Goal: Find specific page/section: Find specific page/section

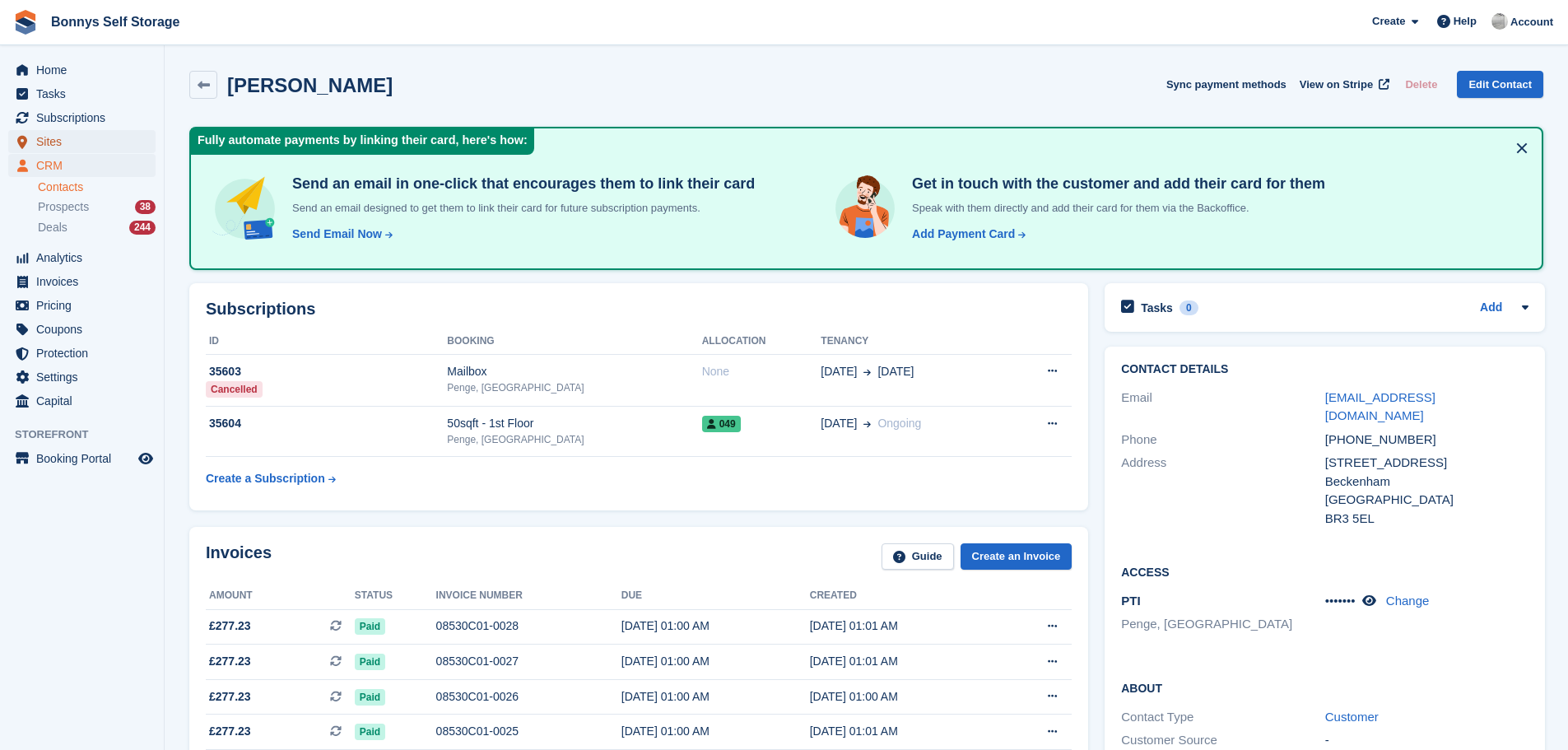
click at [47, 142] on span "Sites" at bounding box center [86, 141] width 99 height 23
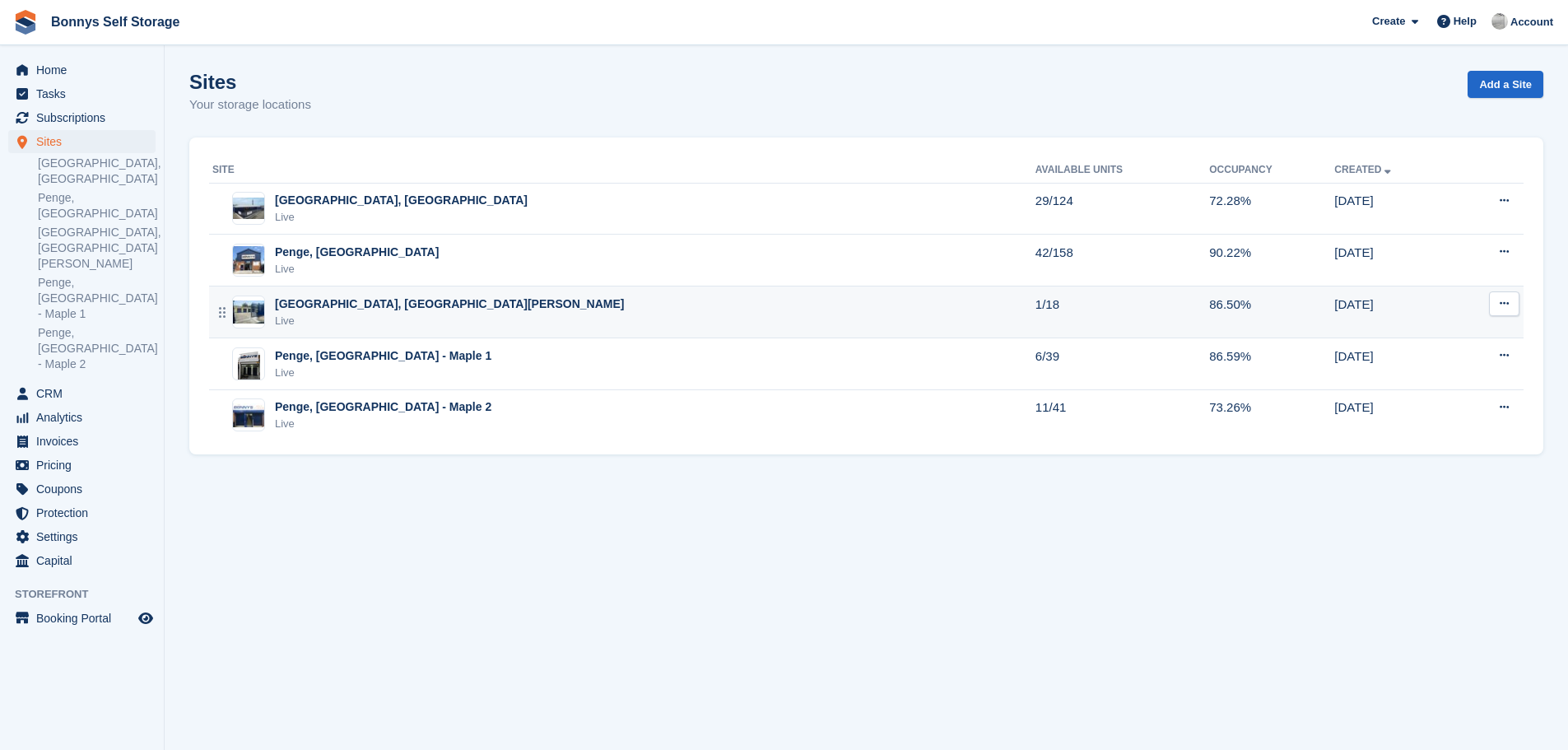
click at [381, 301] on div "[GEOGRAPHIC_DATA], [GEOGRAPHIC_DATA][PERSON_NAME]" at bounding box center [450, 304] width 349 height 17
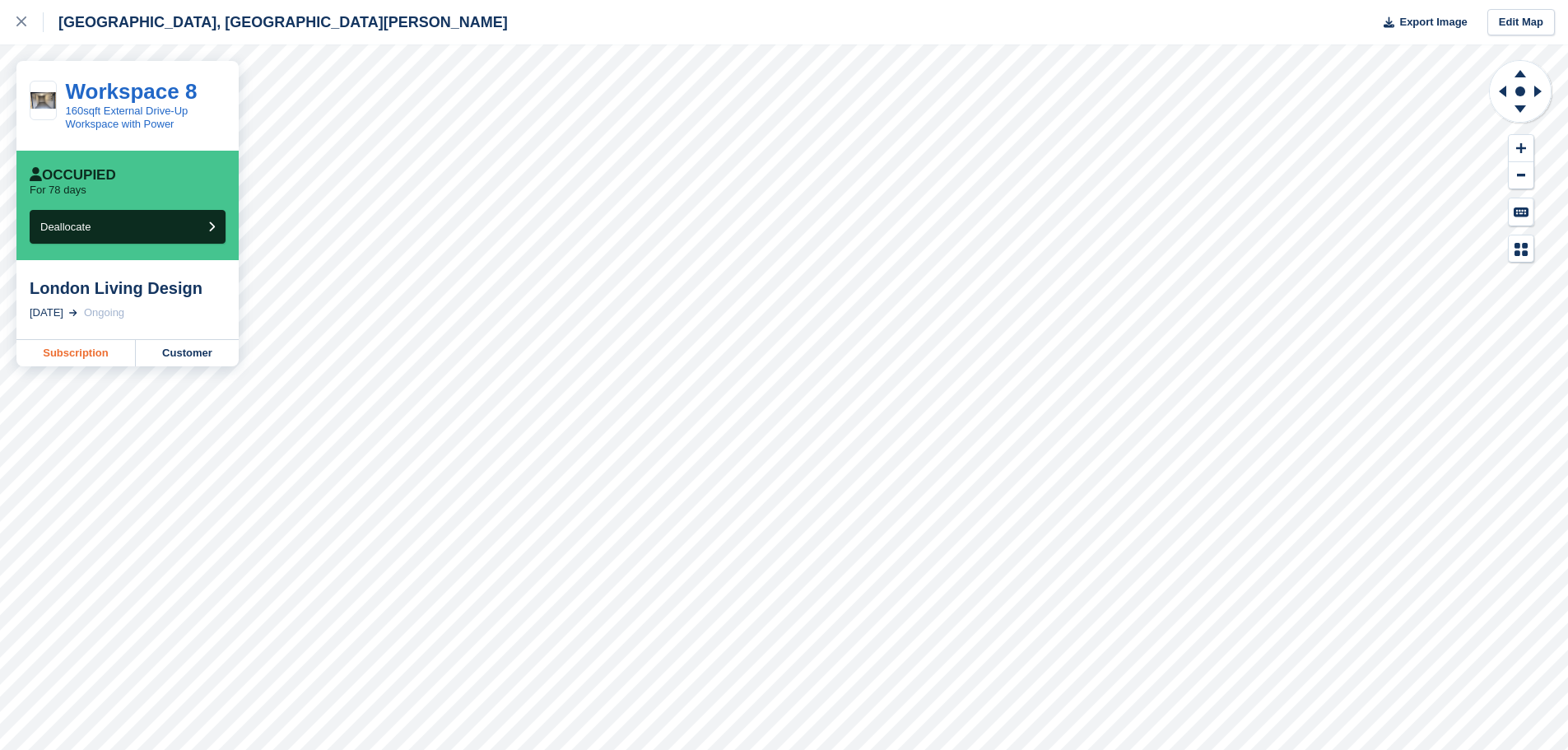
click at [80, 356] on link "Subscription" at bounding box center [75, 353] width 119 height 26
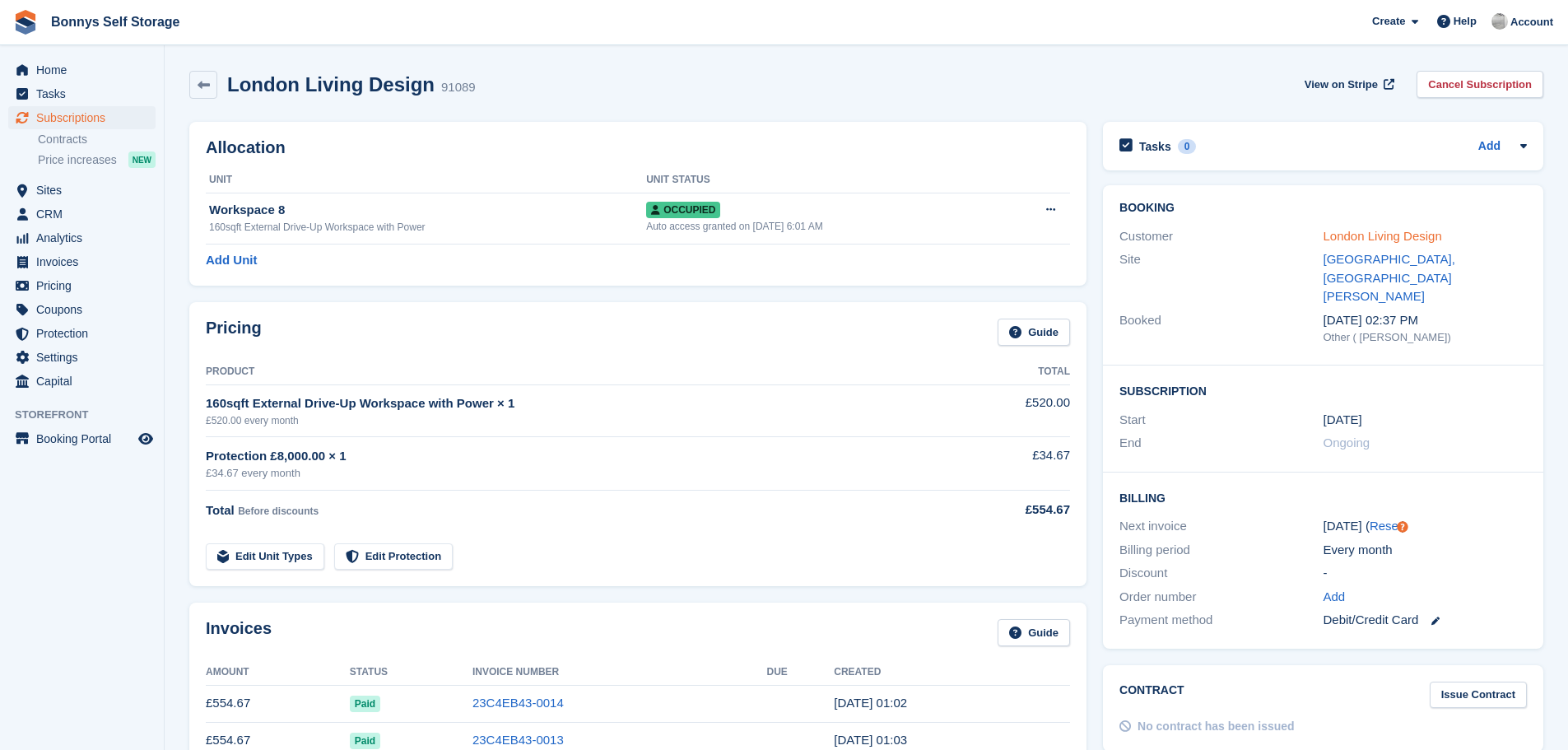
click at [1343, 233] on link "London Living Design" at bounding box center [1383, 235] width 119 height 14
click at [46, 191] on span "Sites" at bounding box center [86, 190] width 99 height 23
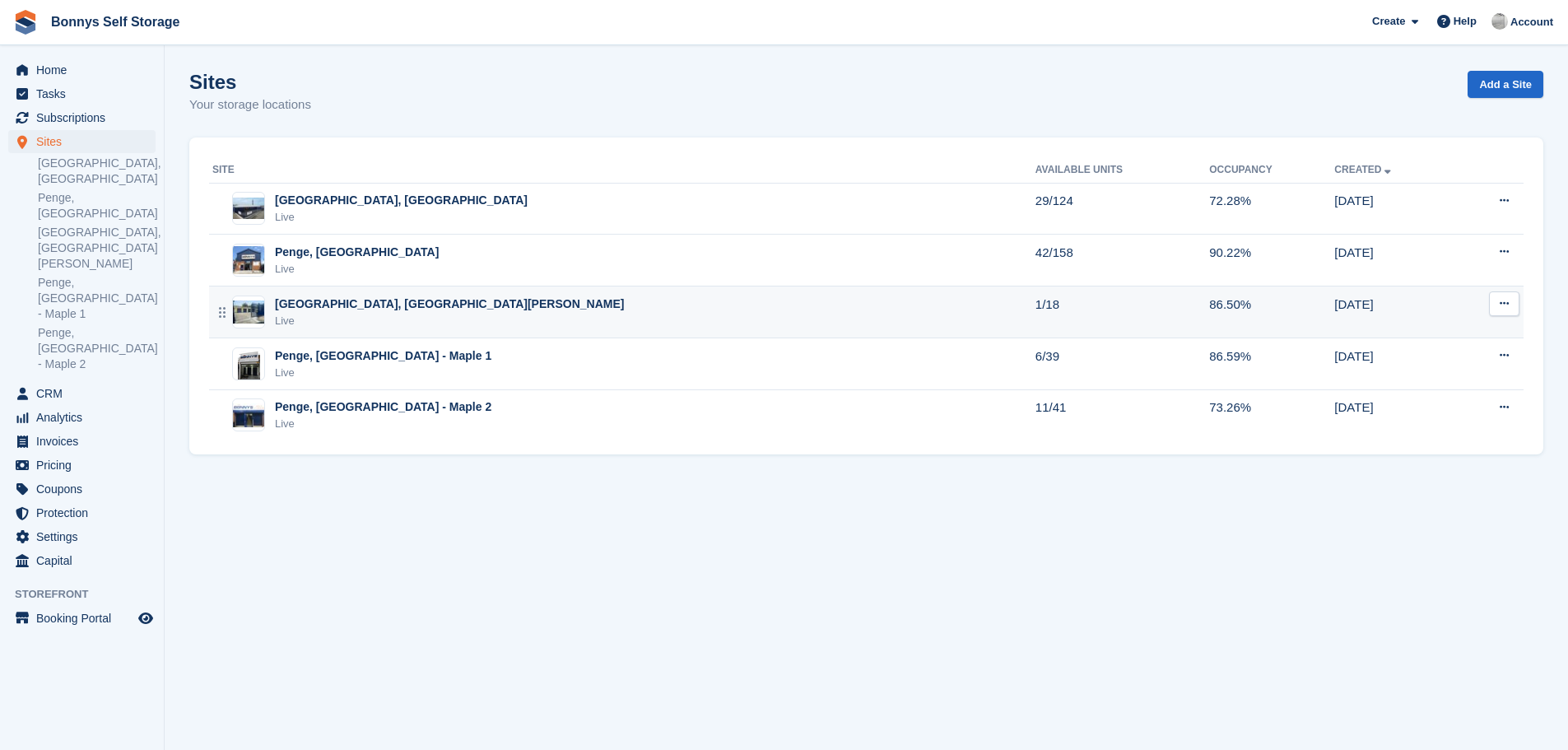
click at [382, 303] on div "[GEOGRAPHIC_DATA], [GEOGRAPHIC_DATA][PERSON_NAME]" at bounding box center [450, 304] width 349 height 17
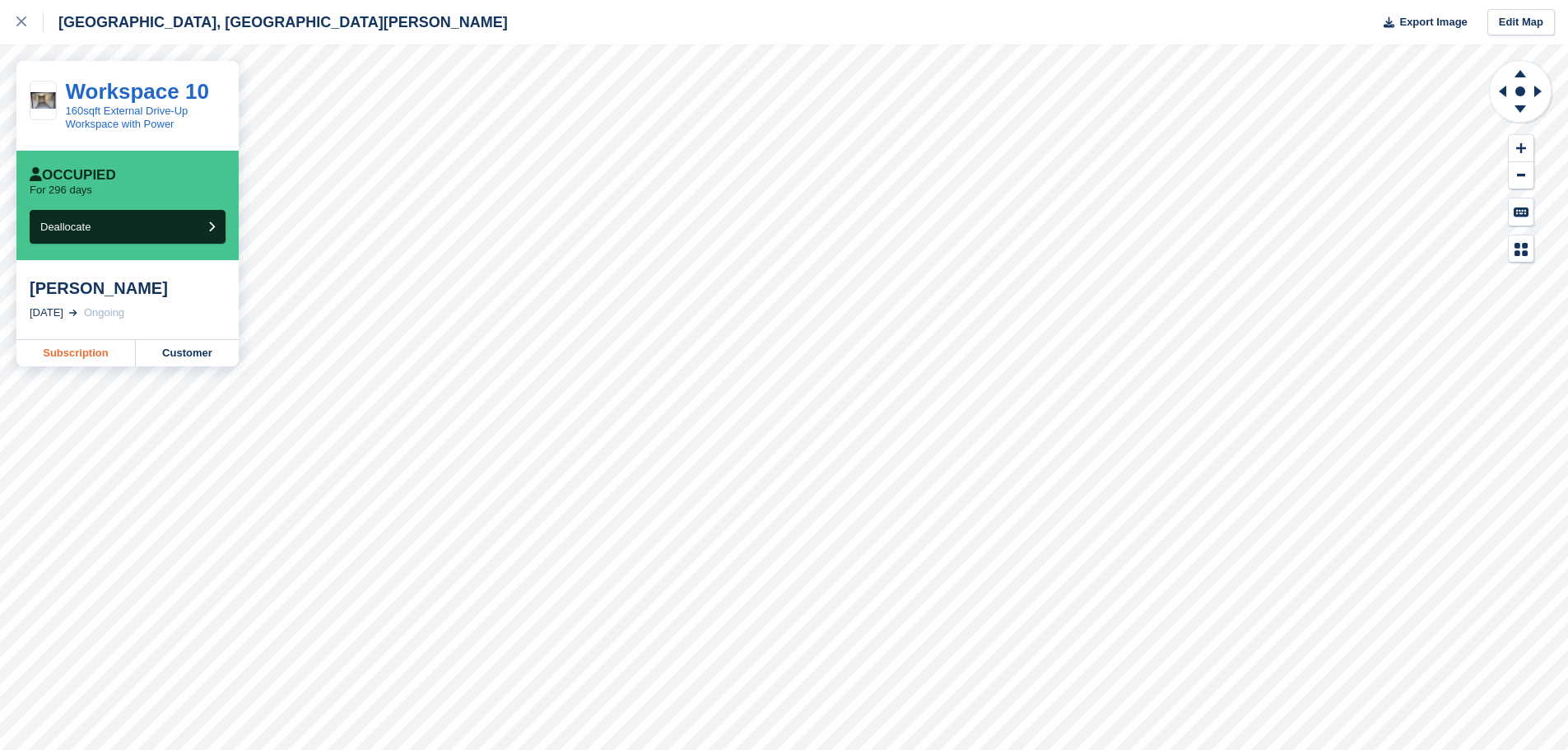
click at [91, 353] on link "Subscription" at bounding box center [75, 353] width 119 height 26
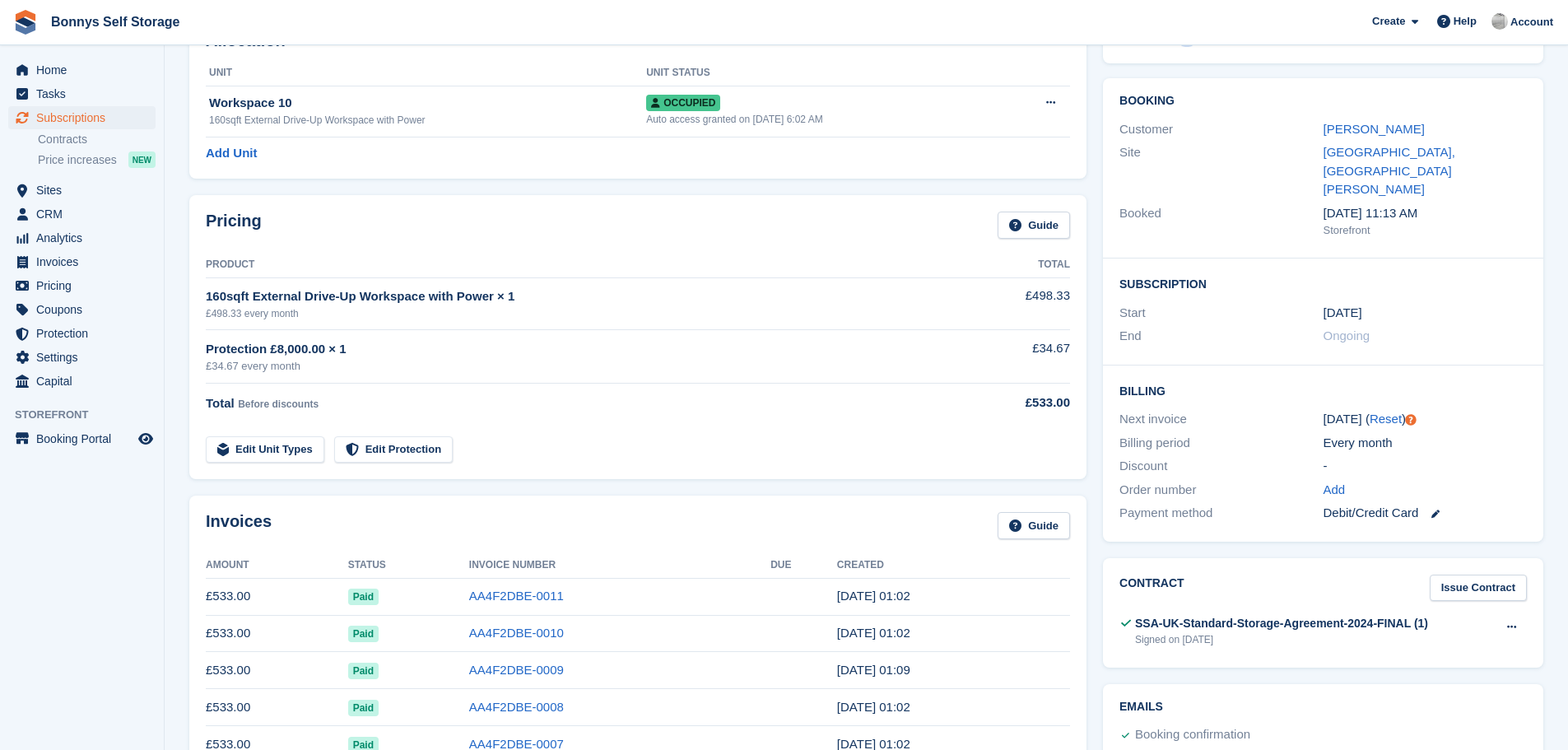
scroll to position [82, 0]
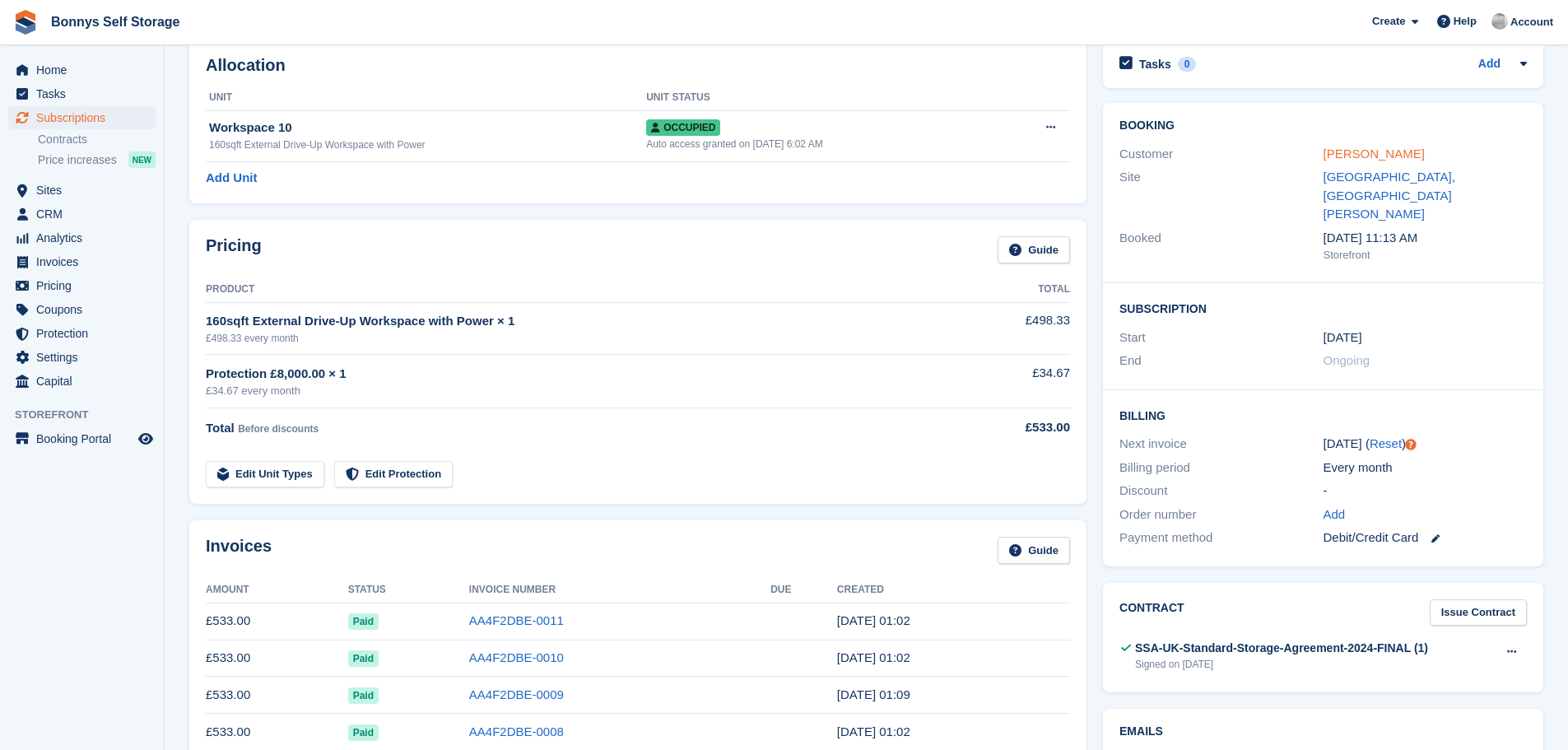
click at [1350, 153] on link "Stephen Plumb" at bounding box center [1374, 153] width 102 height 14
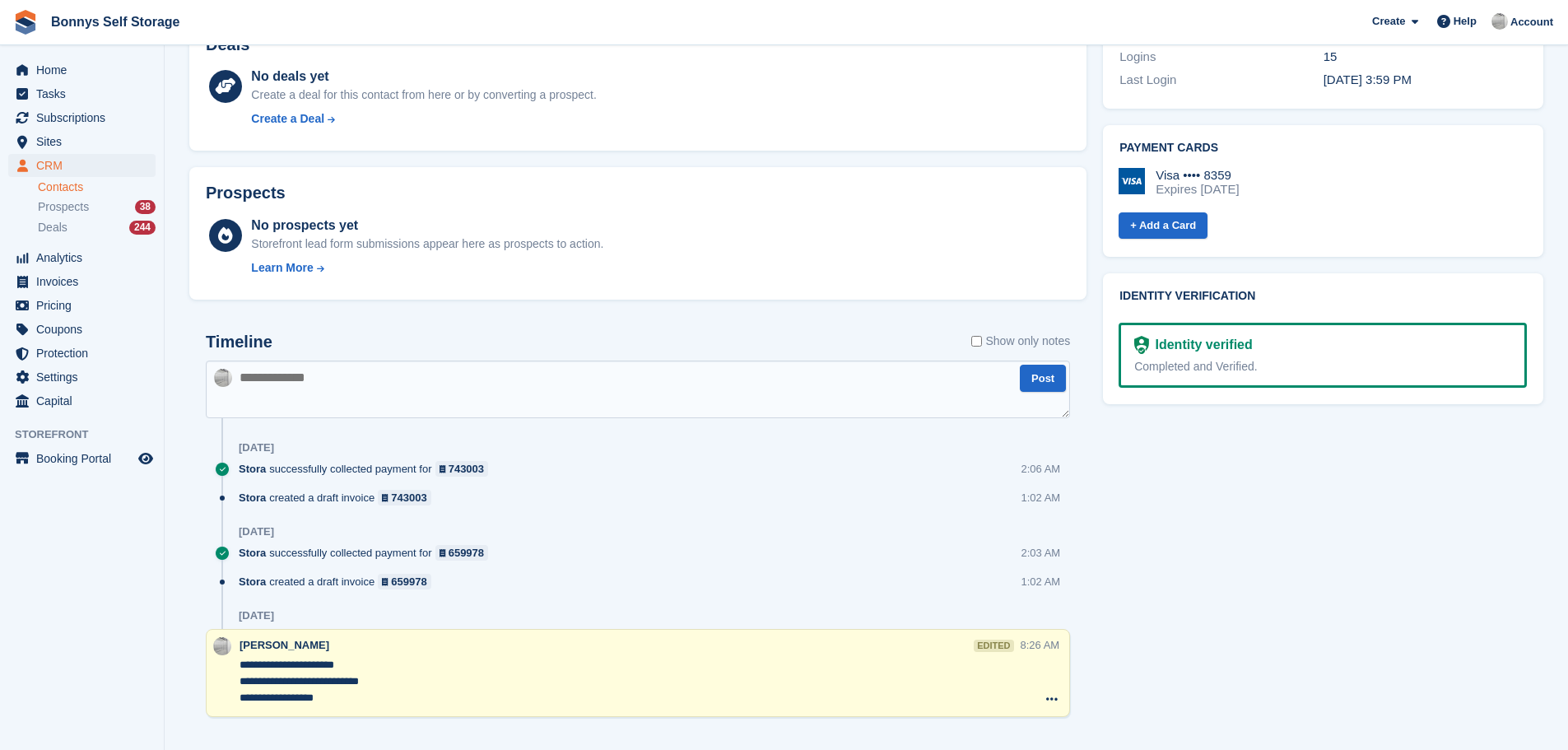
scroll to position [656, 0]
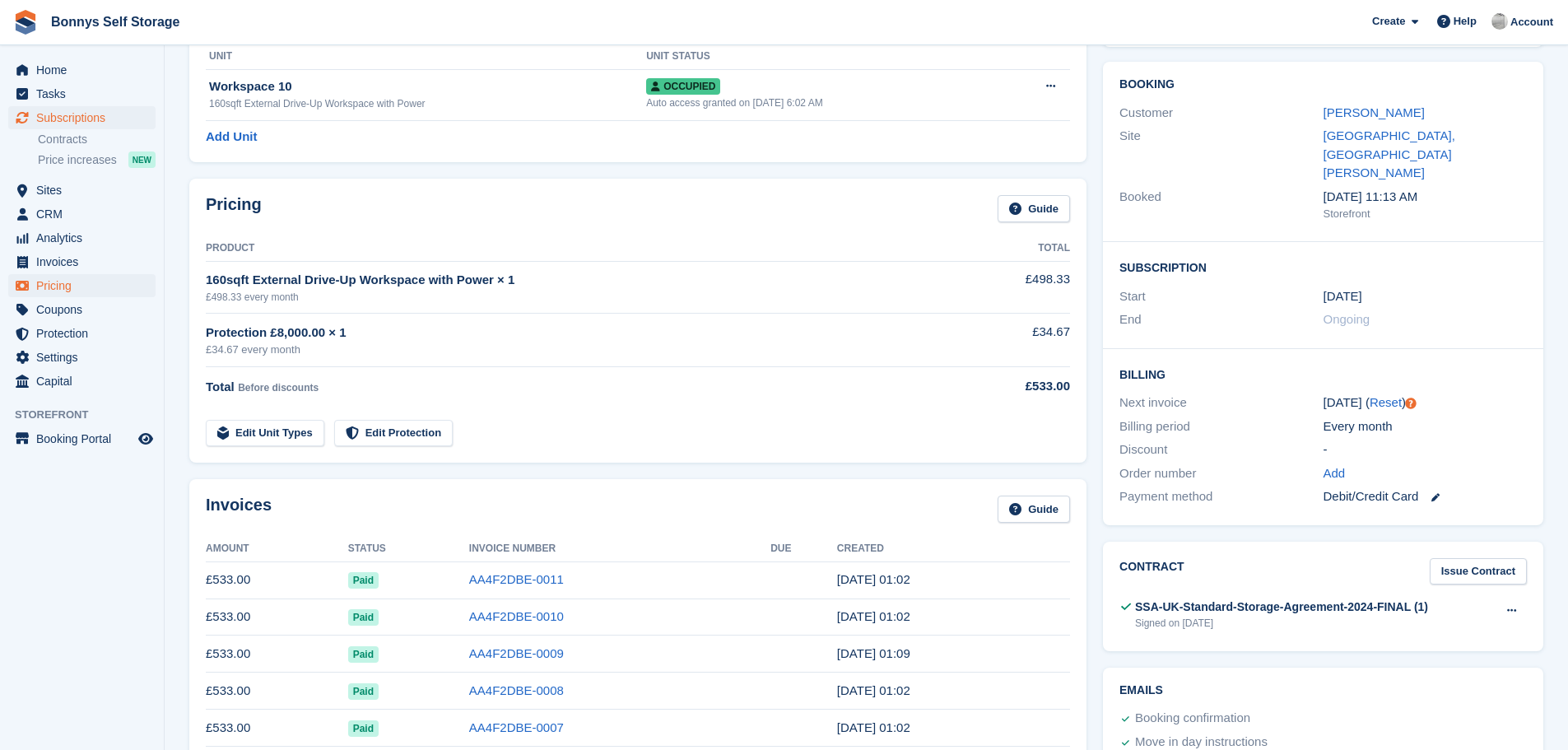
scroll to position [164, 0]
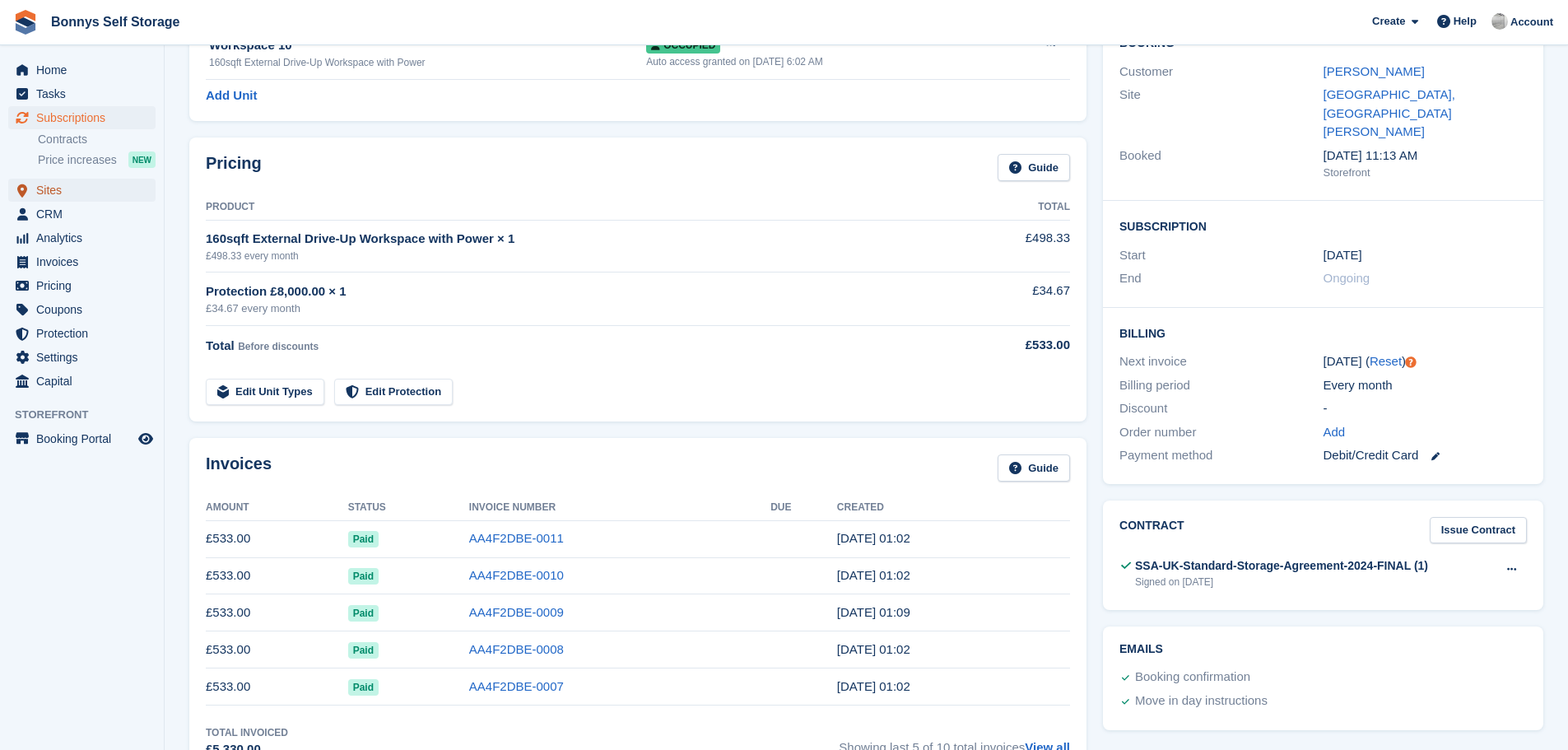
click at [58, 192] on span "Sites" at bounding box center [86, 190] width 99 height 23
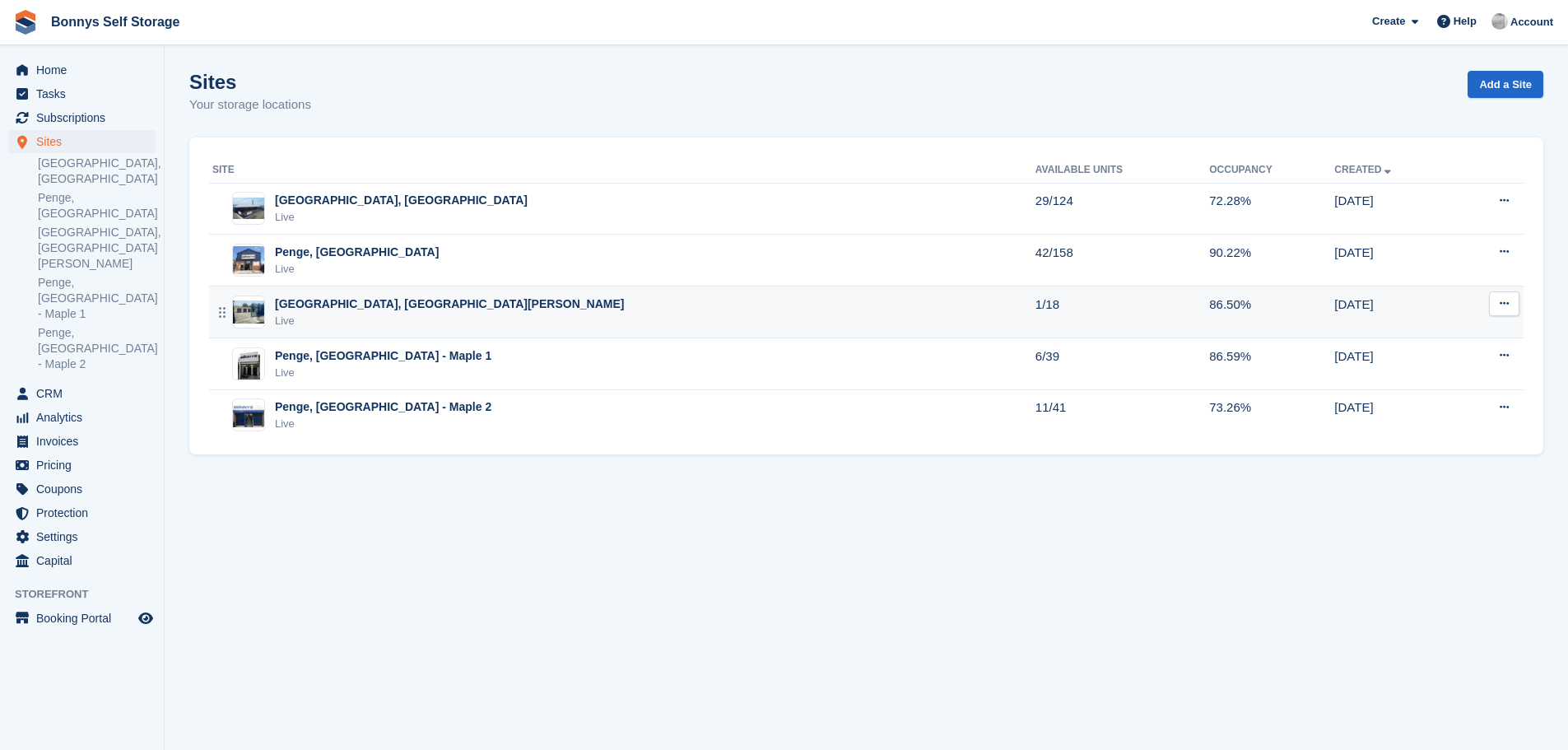
click at [391, 302] on div "[GEOGRAPHIC_DATA], [GEOGRAPHIC_DATA][PERSON_NAME]" at bounding box center [450, 304] width 349 height 17
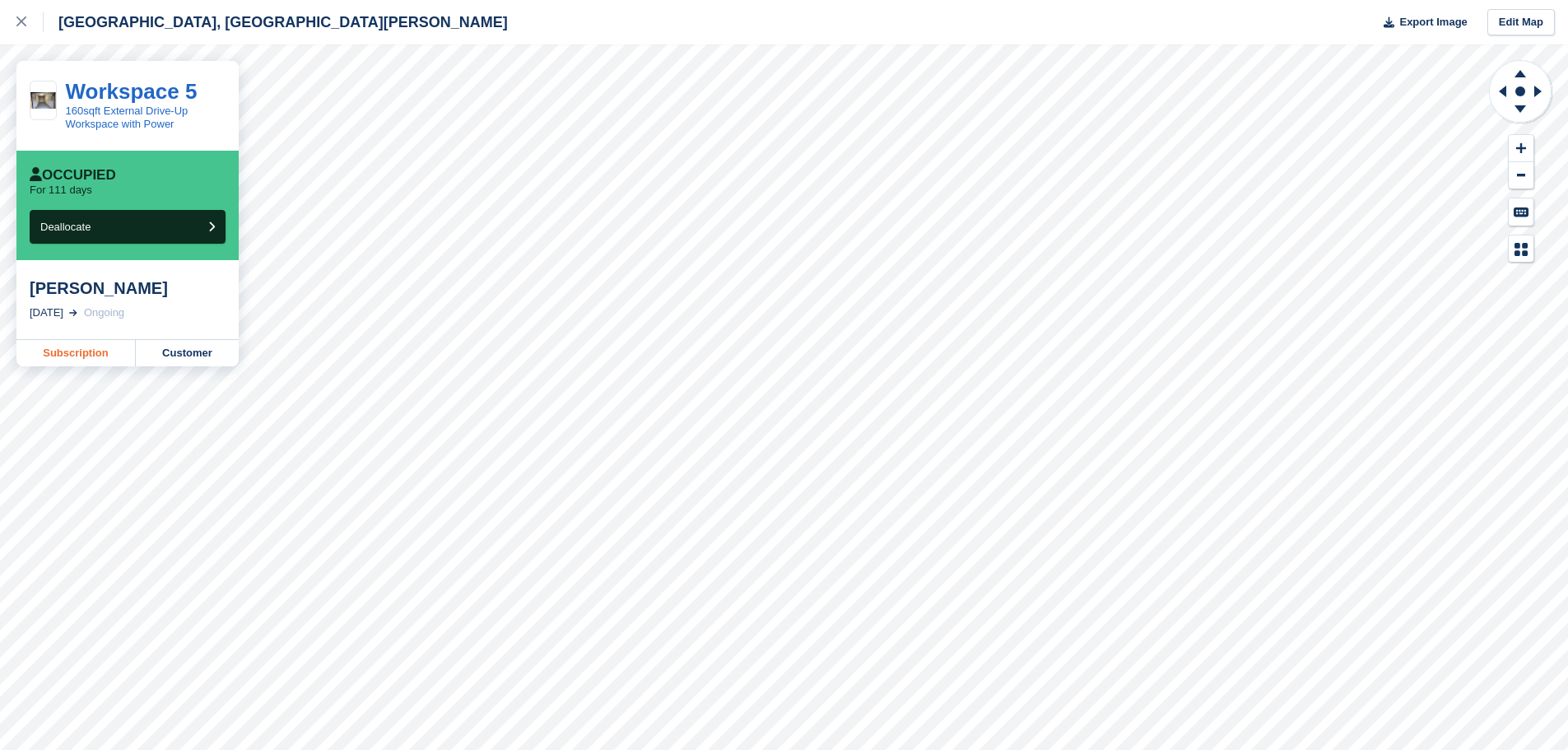
click at [59, 353] on link "Subscription" at bounding box center [75, 353] width 119 height 26
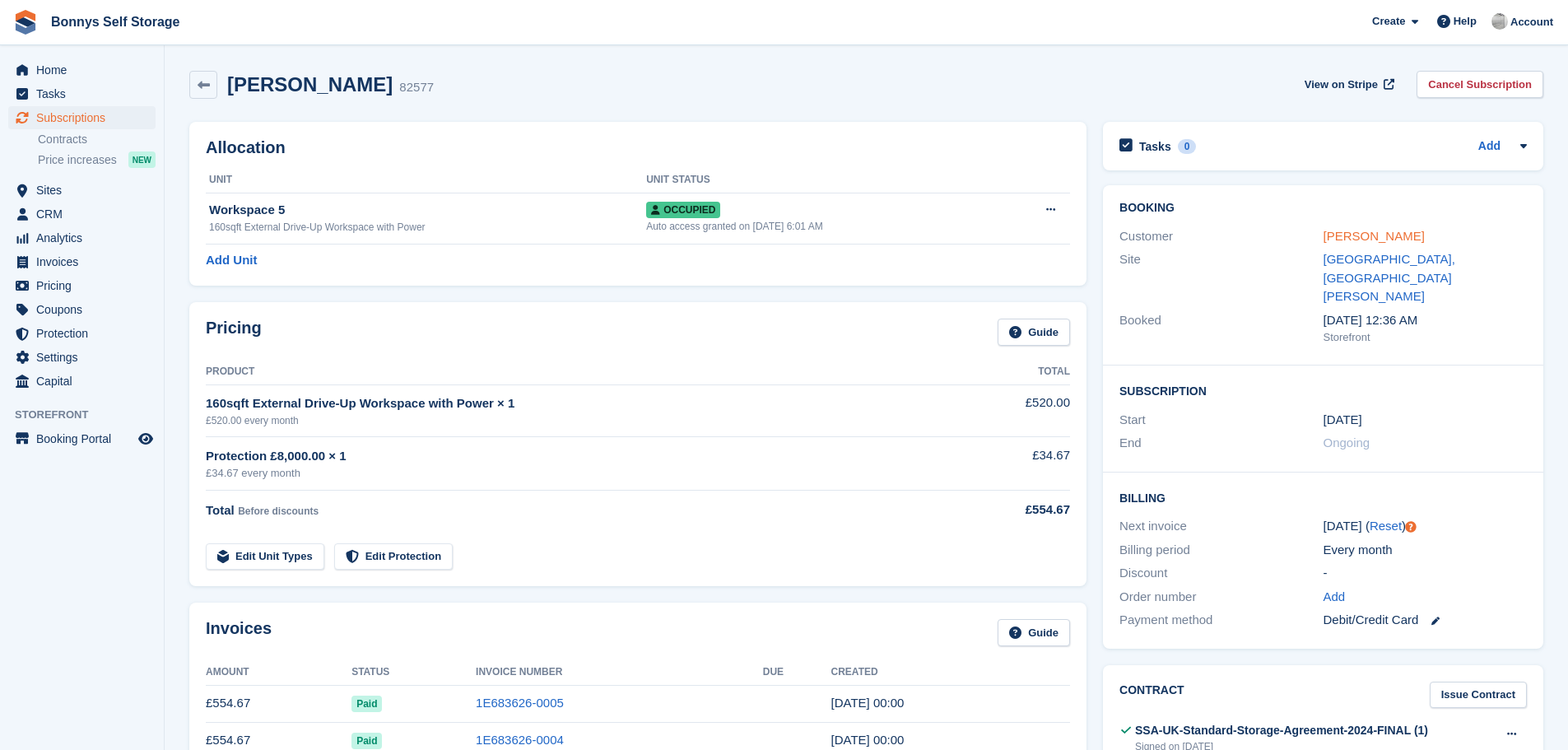
click at [1368, 230] on link "[PERSON_NAME]" at bounding box center [1374, 235] width 102 height 14
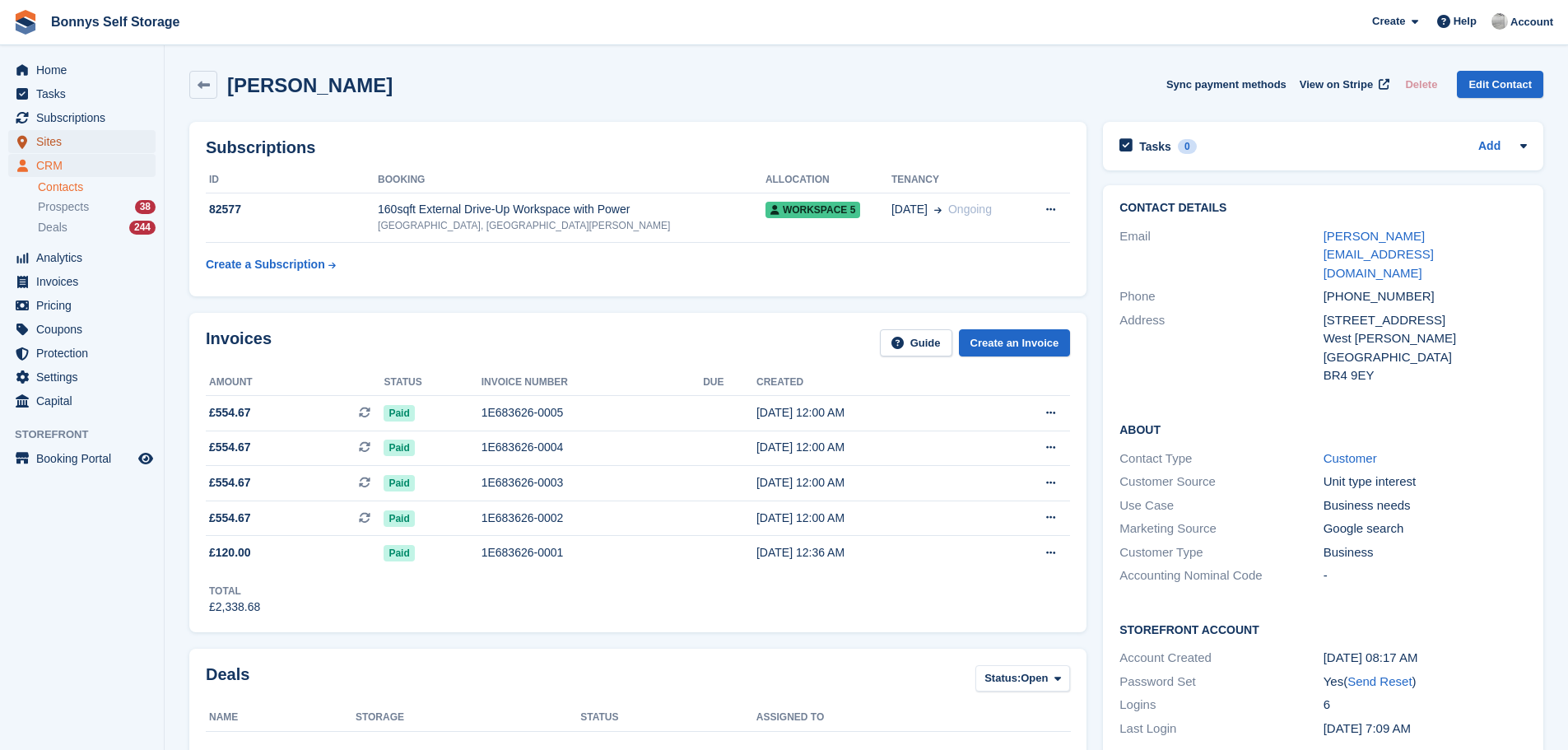
click at [45, 137] on span "Sites" at bounding box center [86, 141] width 99 height 23
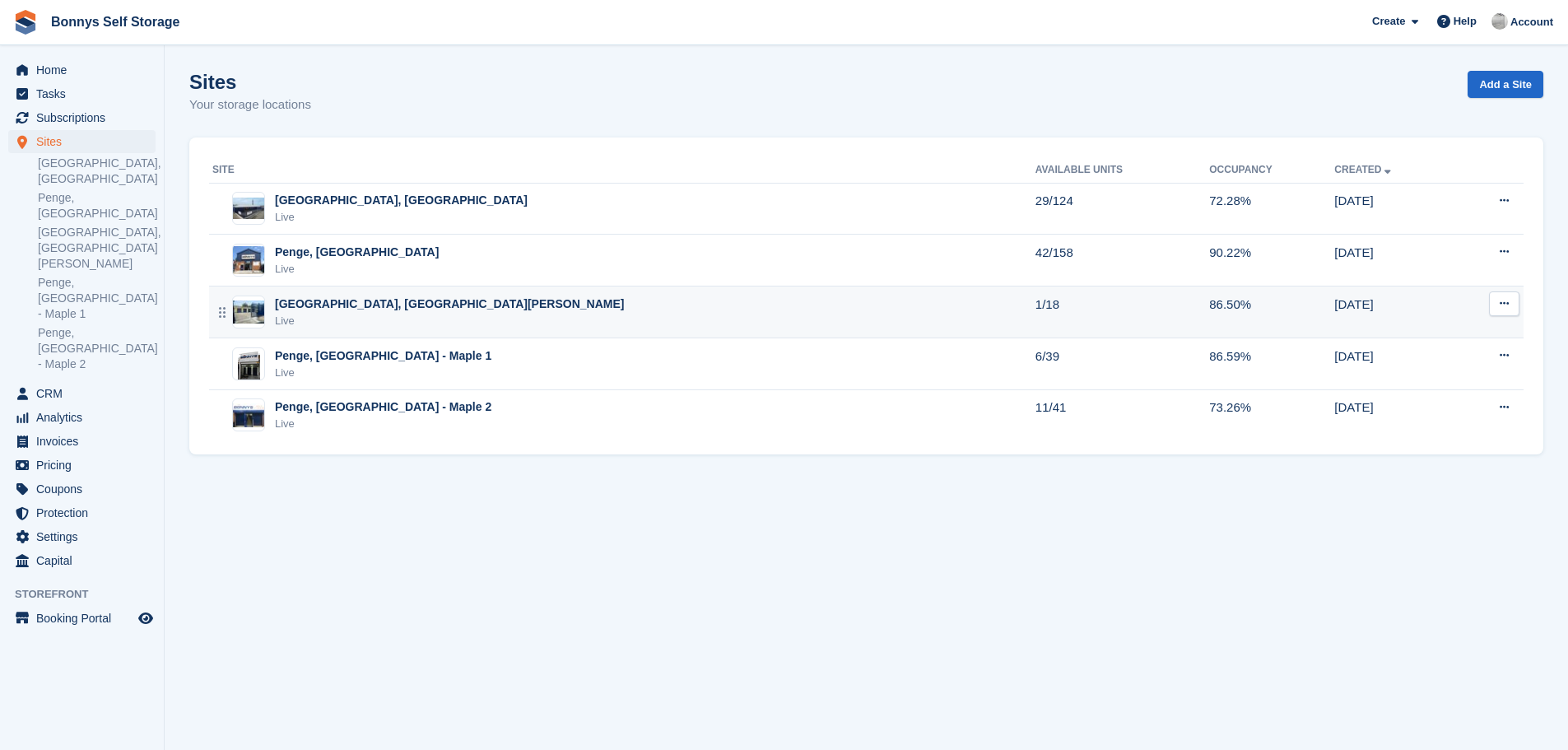
click at [395, 303] on div "[GEOGRAPHIC_DATA], [GEOGRAPHIC_DATA][PERSON_NAME]" at bounding box center [450, 304] width 349 height 17
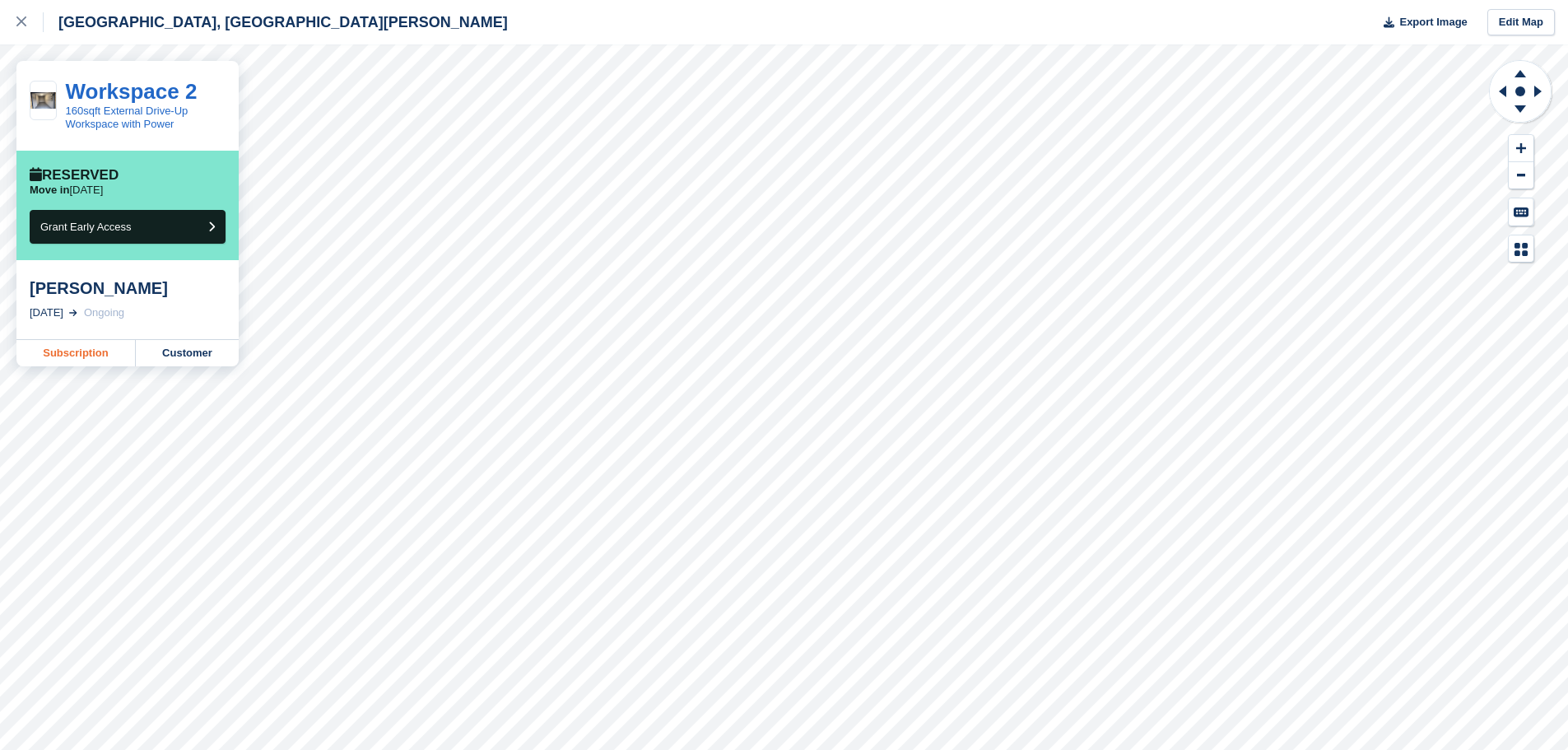
click at [80, 354] on link "Subscription" at bounding box center [75, 353] width 119 height 26
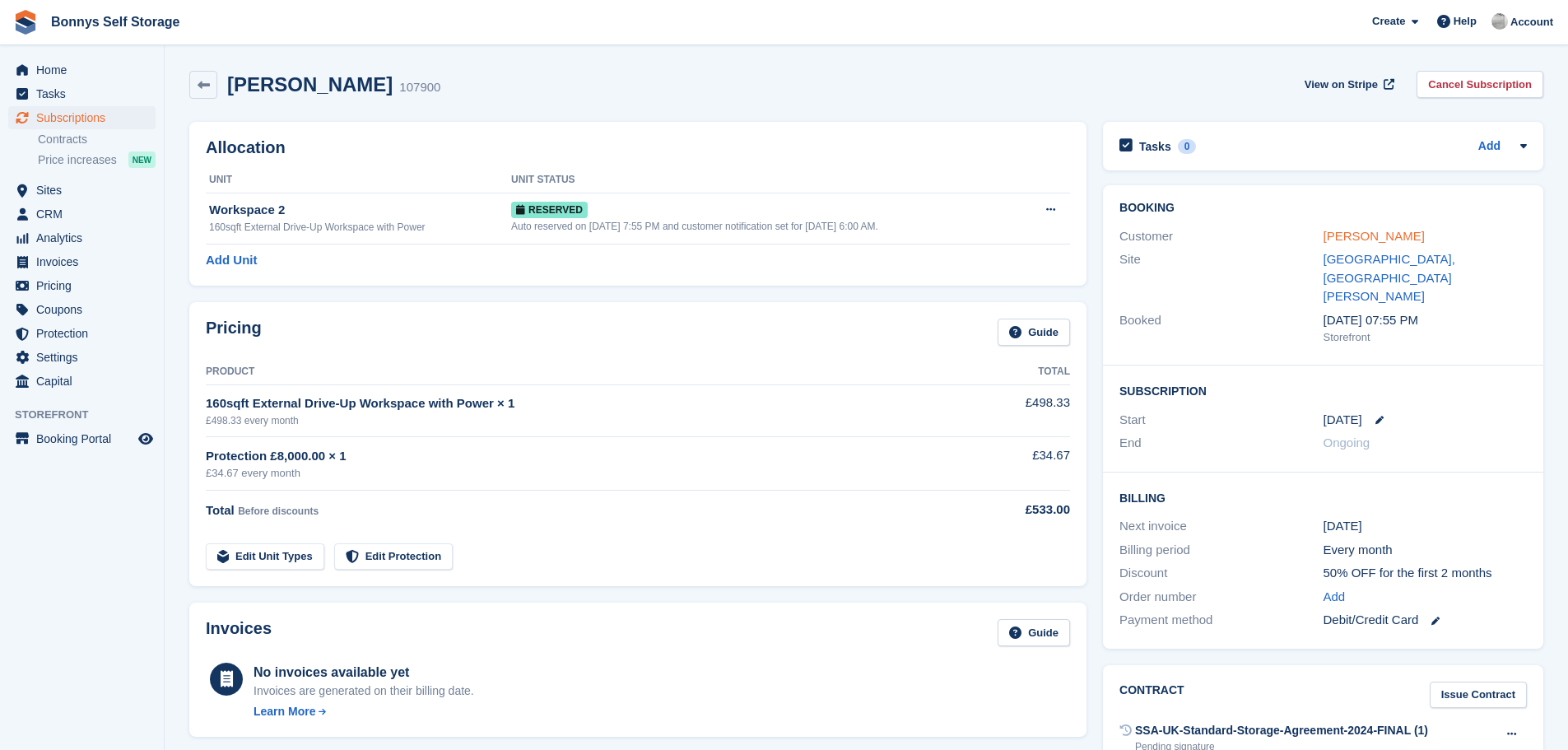
click at [1368, 235] on link "[PERSON_NAME]" at bounding box center [1374, 235] width 102 height 14
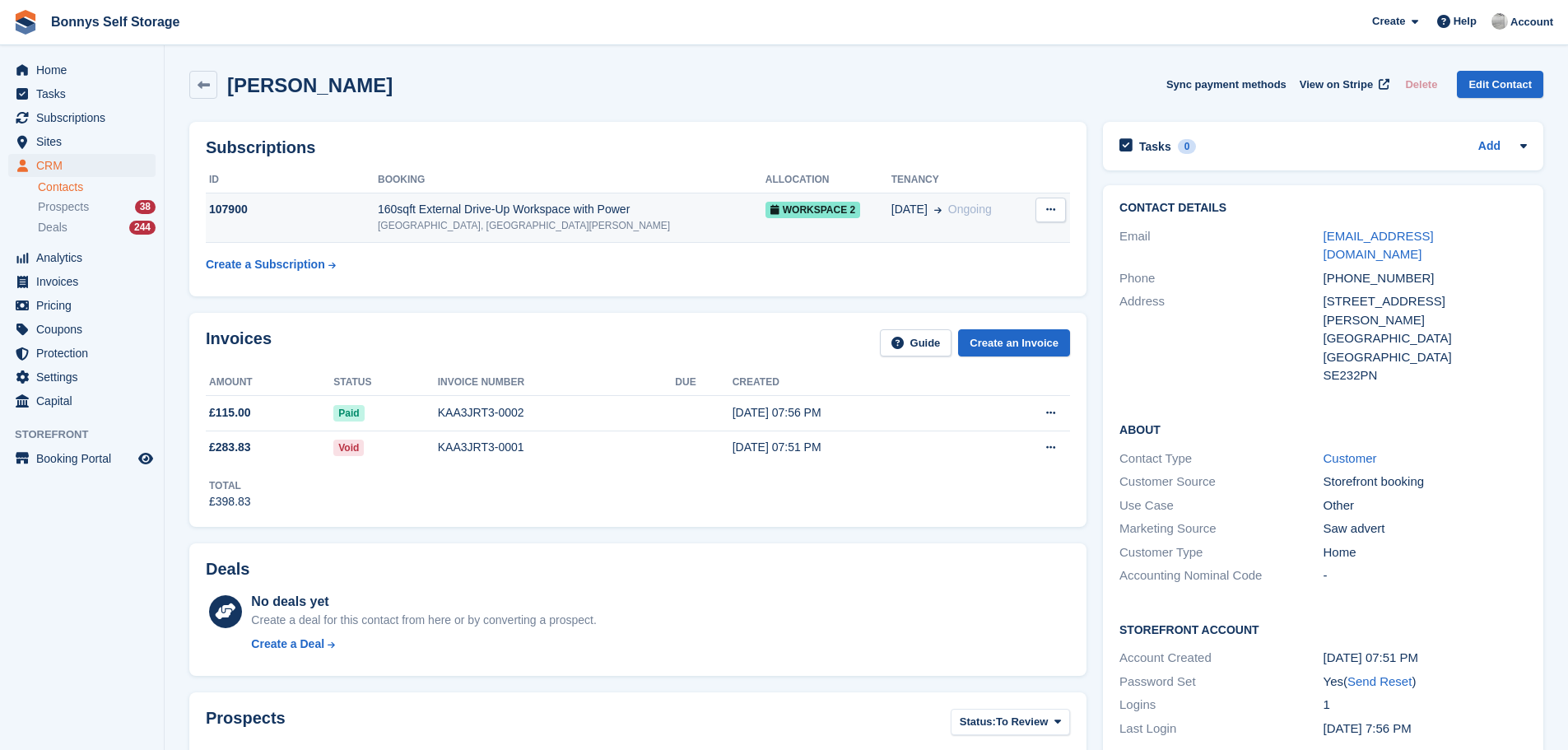
click at [516, 209] on div "160sqft External Drive-Up Workspace with Power" at bounding box center [571, 209] width 388 height 17
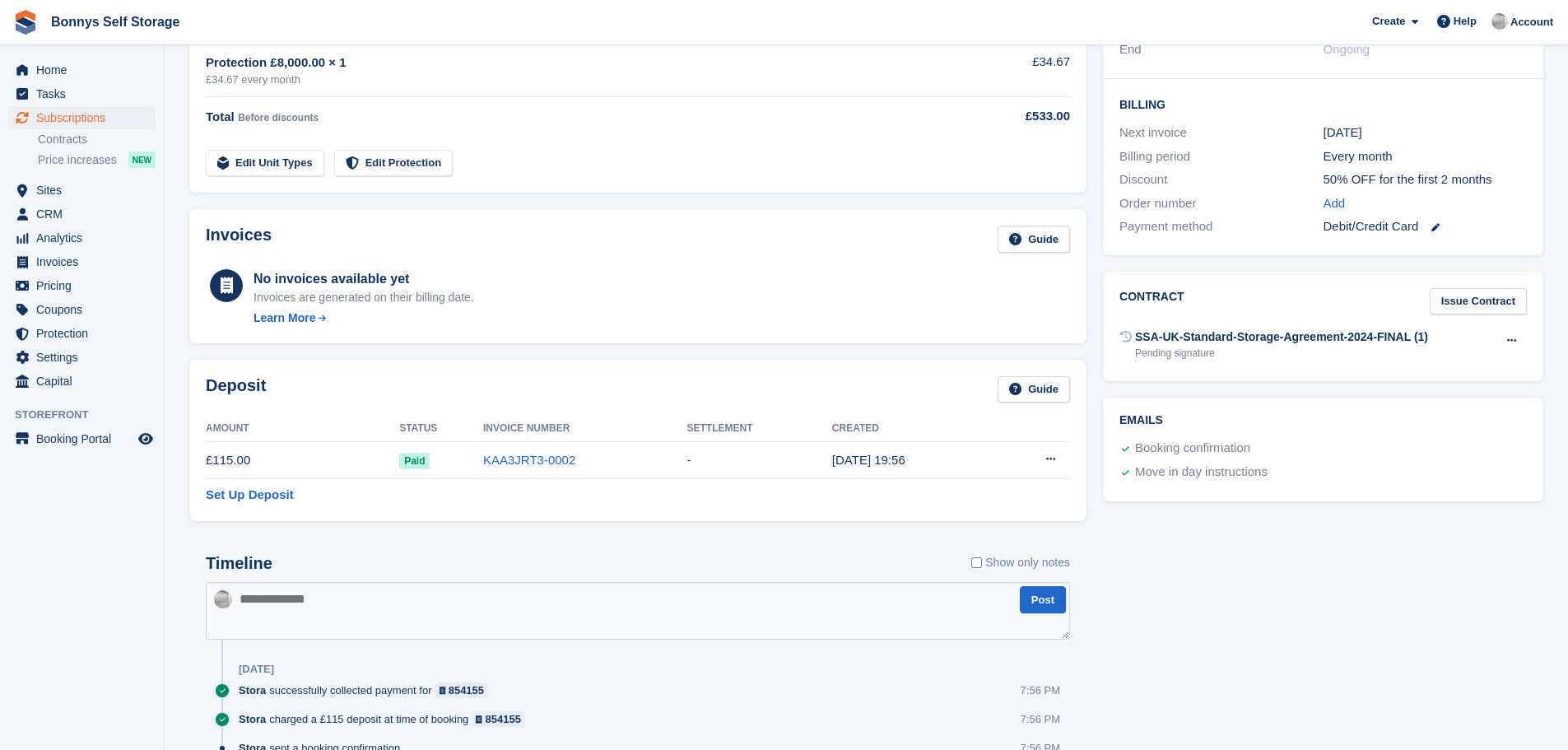
scroll to position [411, 0]
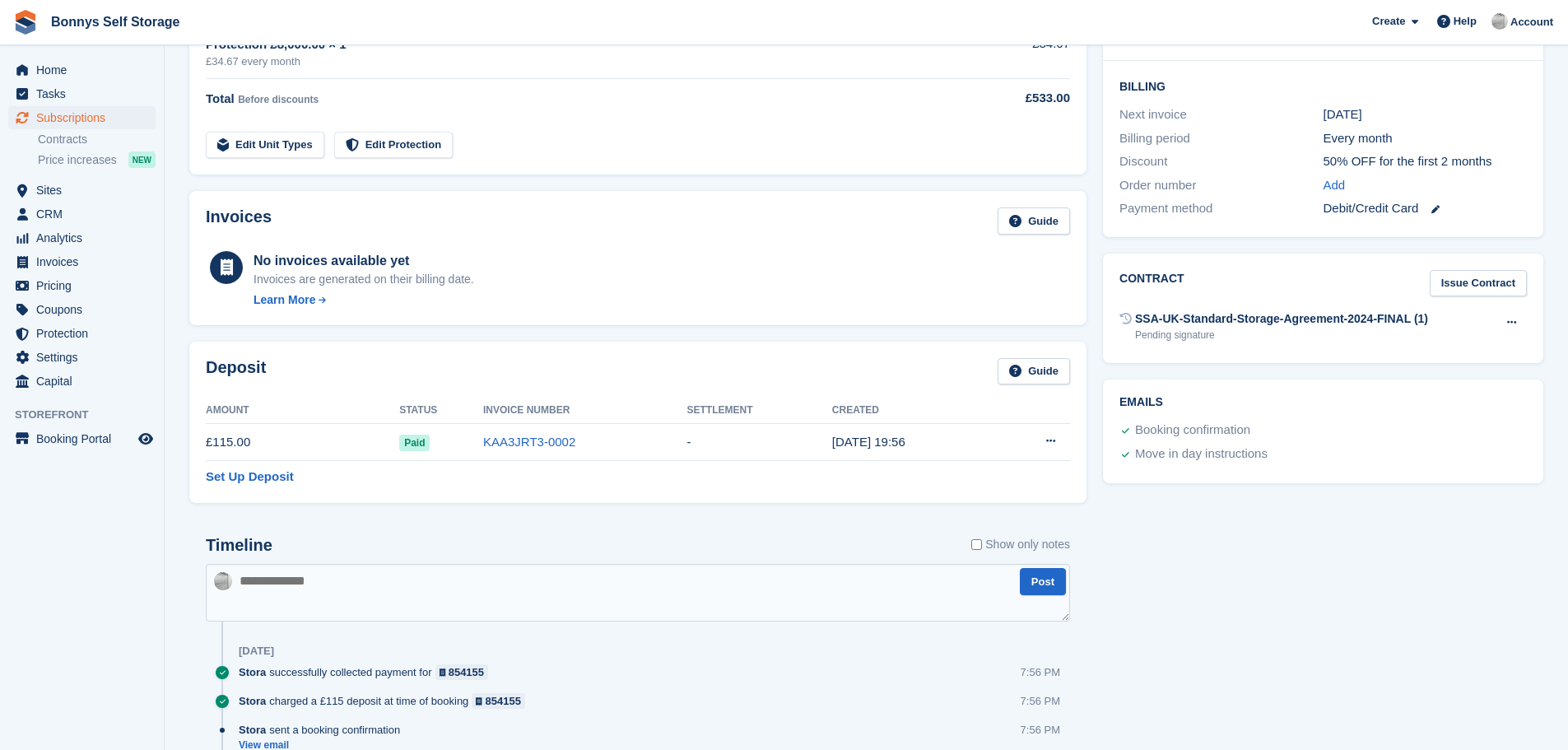
drag, startPoint x: 263, startPoint y: 584, endPoint x: 260, endPoint y: 574, distance: 10.4
click at [263, 584] on textarea at bounding box center [638, 593] width 864 height 58
type textarea "**********"
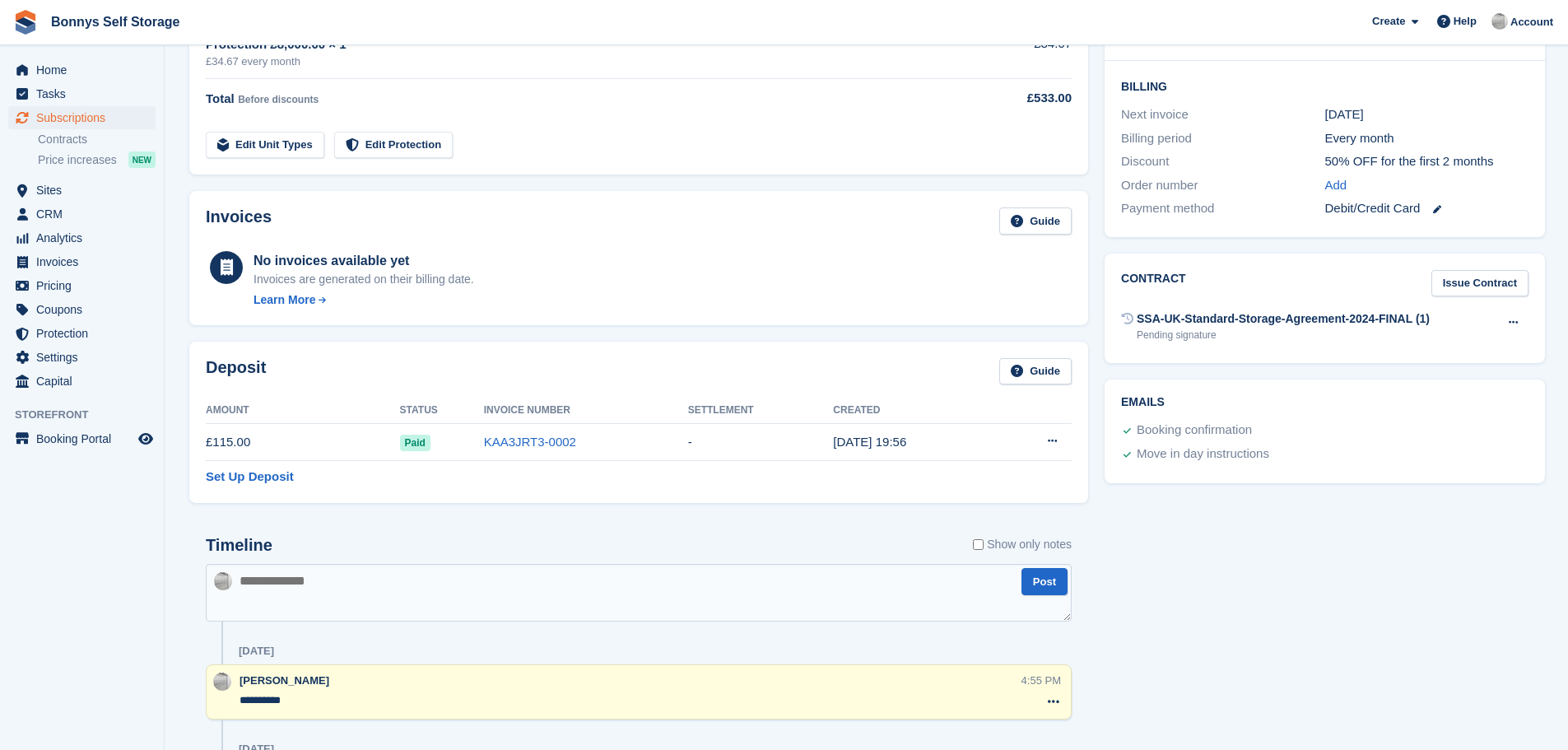
click at [302, 702] on textarea "**********" at bounding box center [631, 700] width 782 height 16
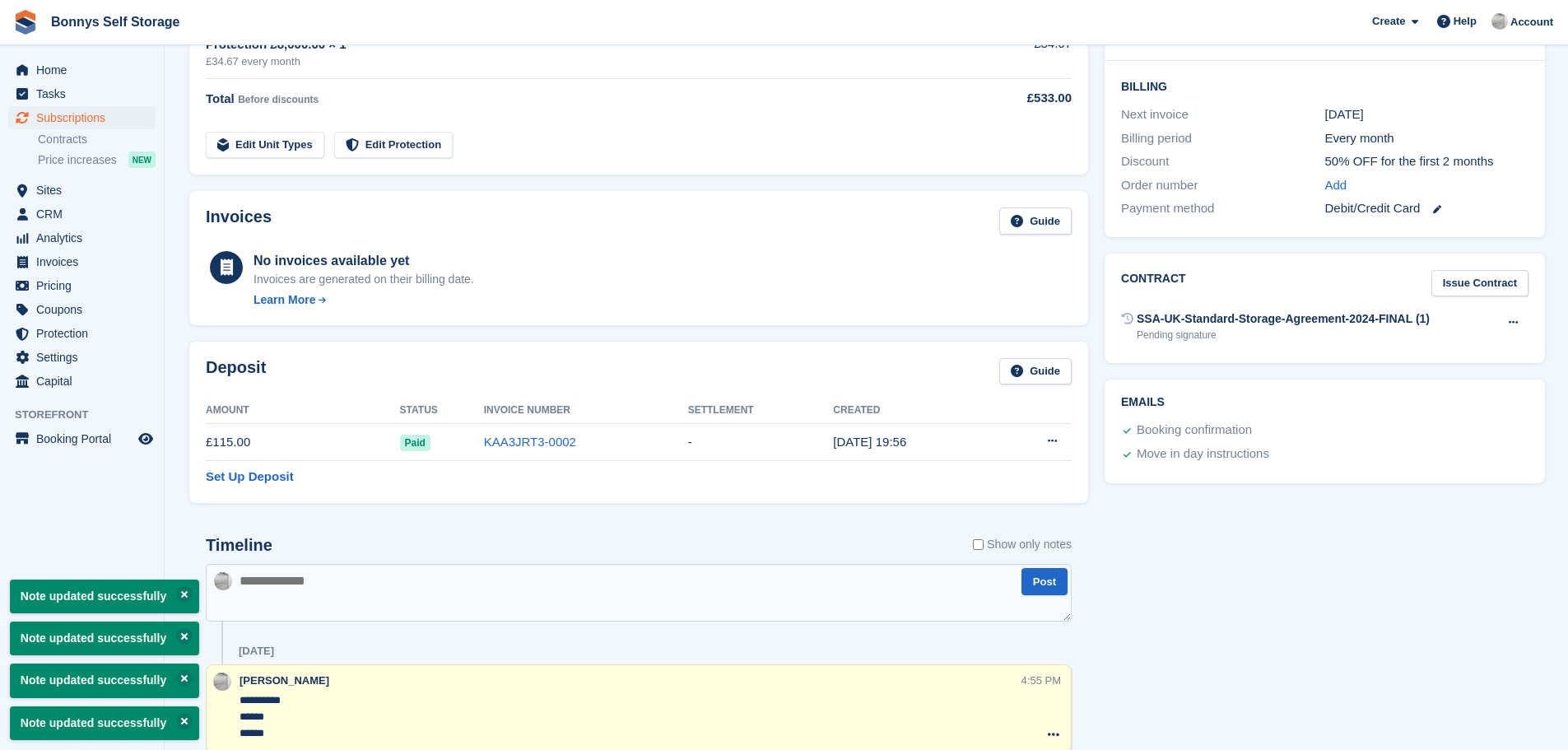
click at [445, 711] on textarea "**********" at bounding box center [631, 717] width 782 height 49
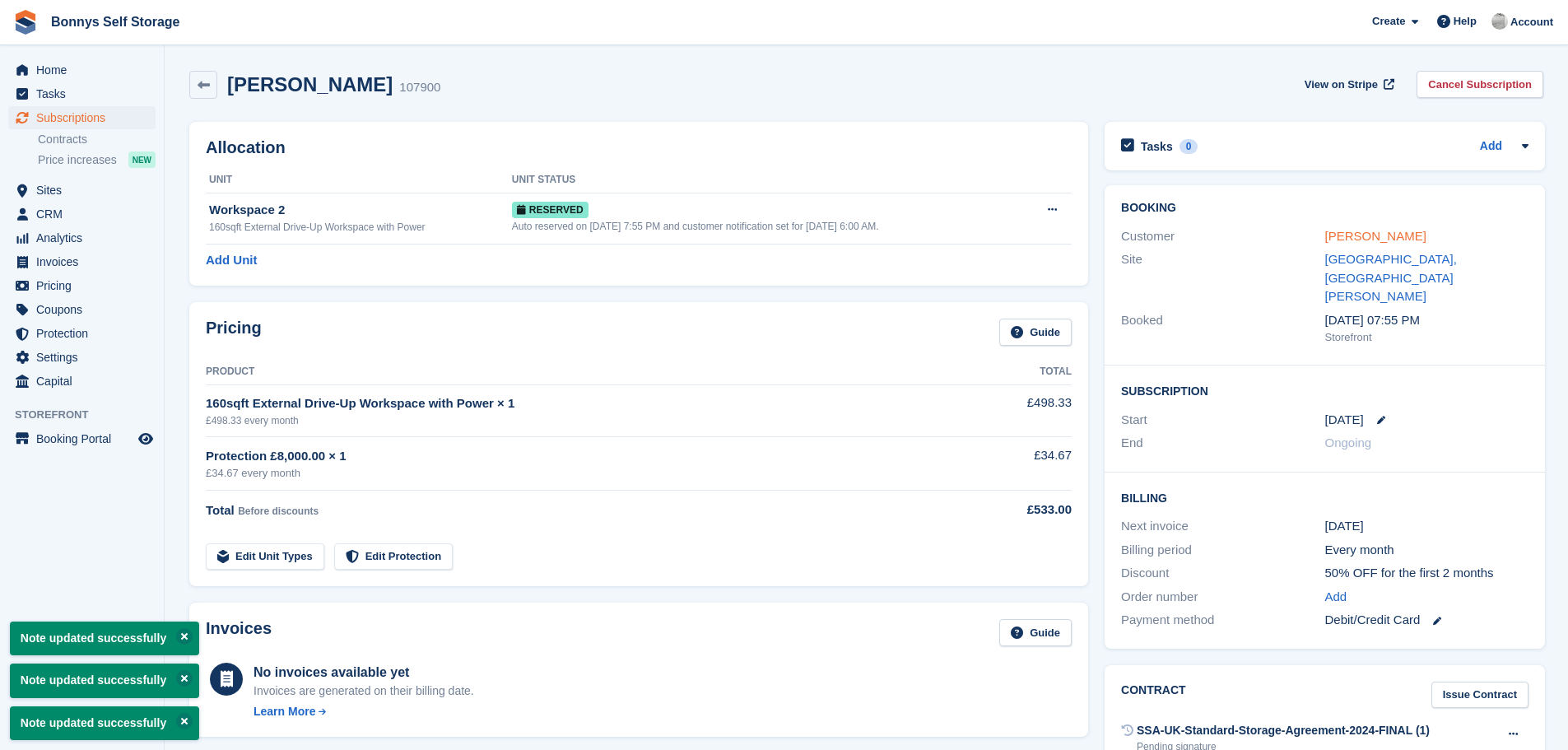
type textarea "**********"
click at [1386, 236] on link "Chris Perrins" at bounding box center [1376, 235] width 102 height 14
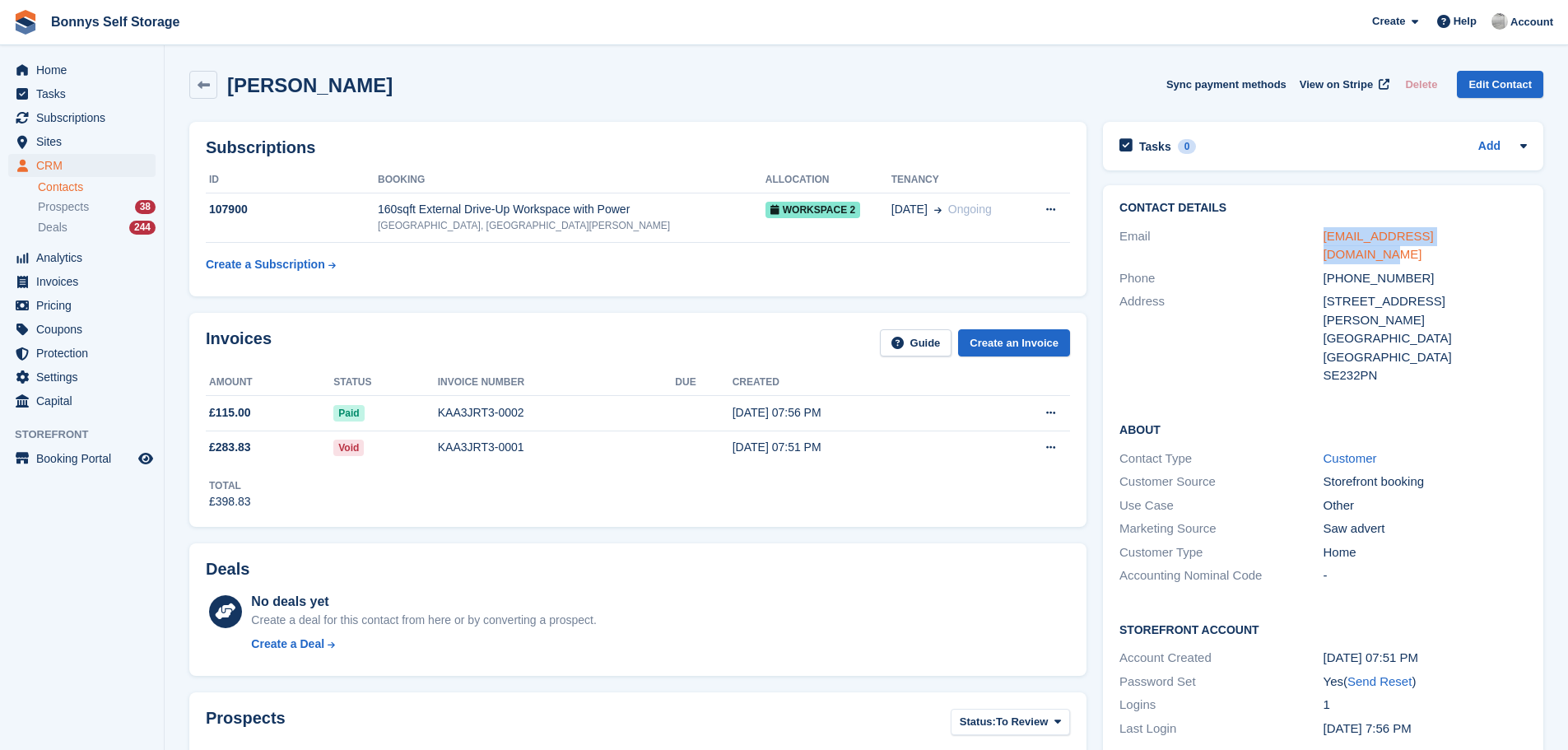
drag, startPoint x: 1477, startPoint y: 237, endPoint x: 1323, endPoint y: 240, distance: 154.0
click at [1323, 240] on div "chrisperrins224@gmail.com" at bounding box center [1425, 245] width 203 height 37
copy link "chrisperrins224@gmail.com"
click at [46, 136] on span "Sites" at bounding box center [86, 141] width 99 height 23
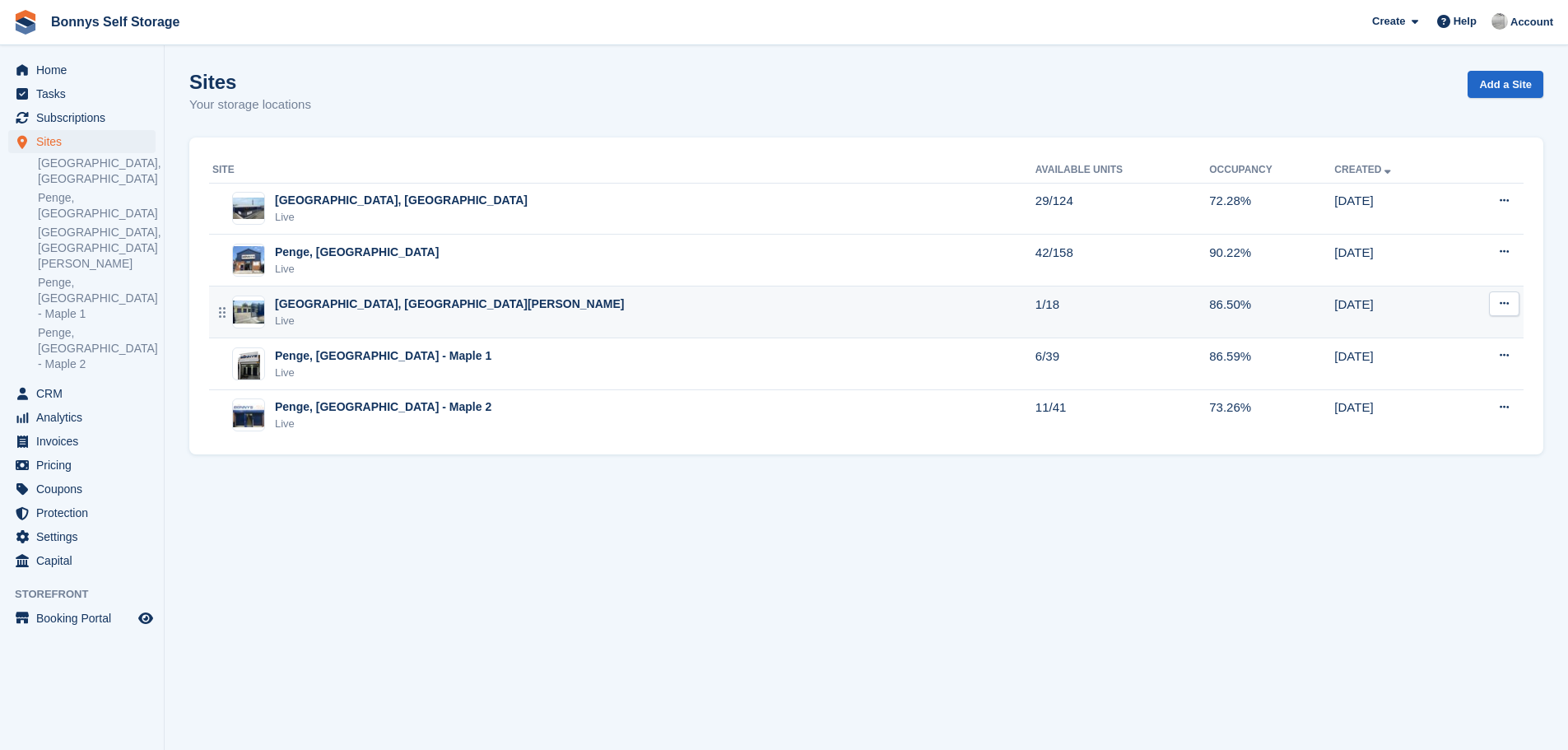
click at [391, 306] on div "[GEOGRAPHIC_DATA], [GEOGRAPHIC_DATA][PERSON_NAME]" at bounding box center [450, 304] width 349 height 17
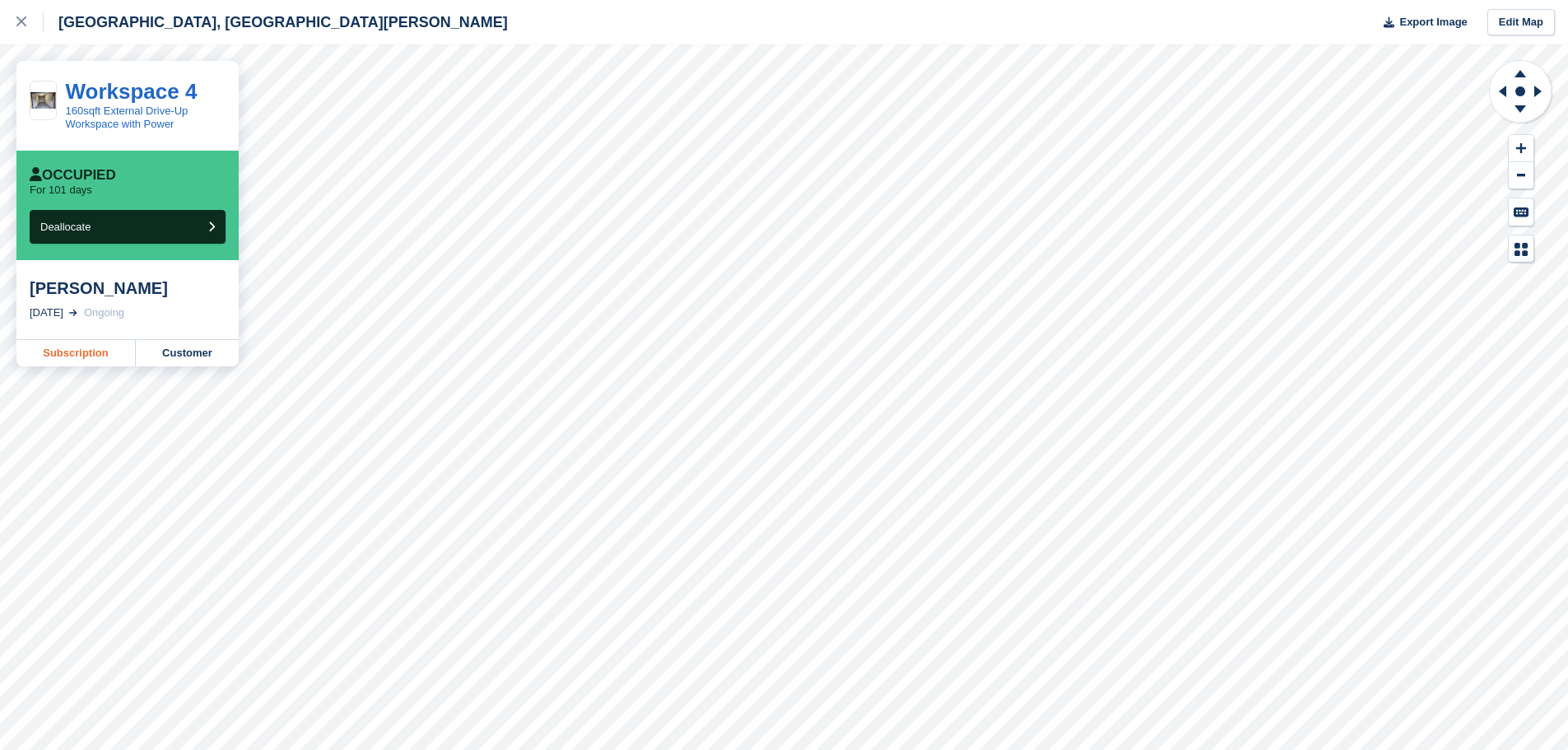
click at [75, 356] on link "Subscription" at bounding box center [75, 353] width 119 height 26
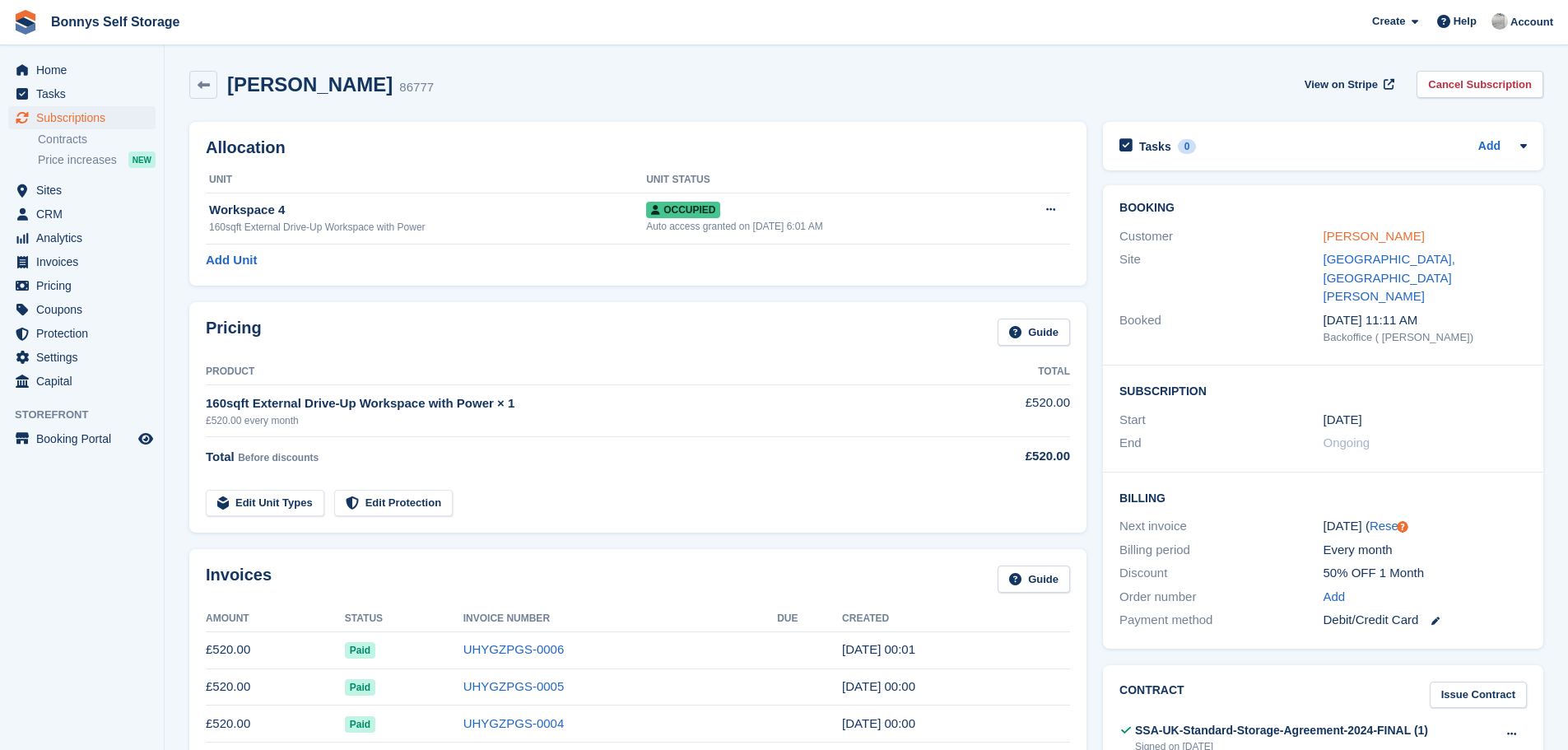
click at [1366, 232] on link "[PERSON_NAME]" at bounding box center [1374, 235] width 102 height 14
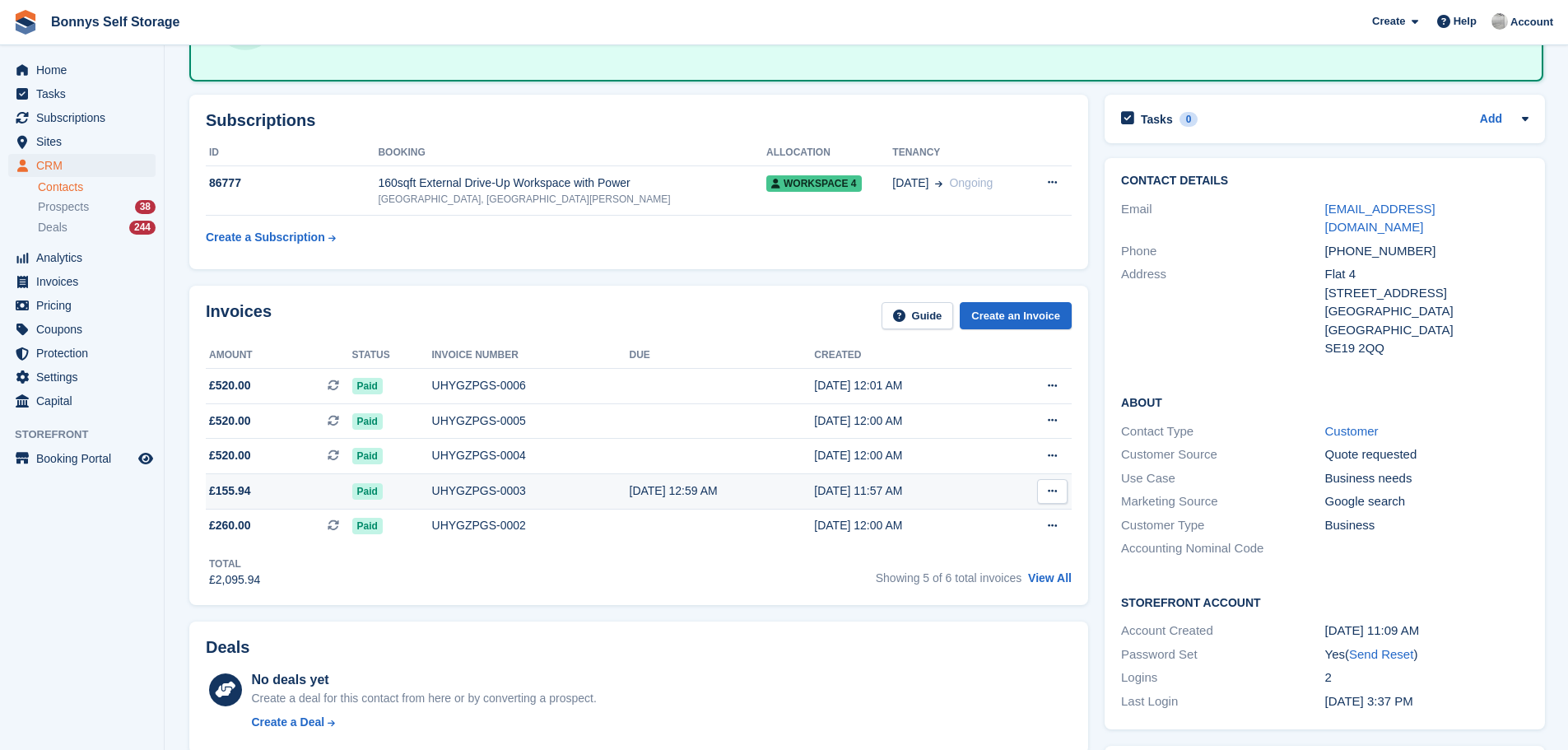
scroll to position [164, 0]
click at [438, 488] on div "UHYGZPGS-0003" at bounding box center [530, 489] width 197 height 17
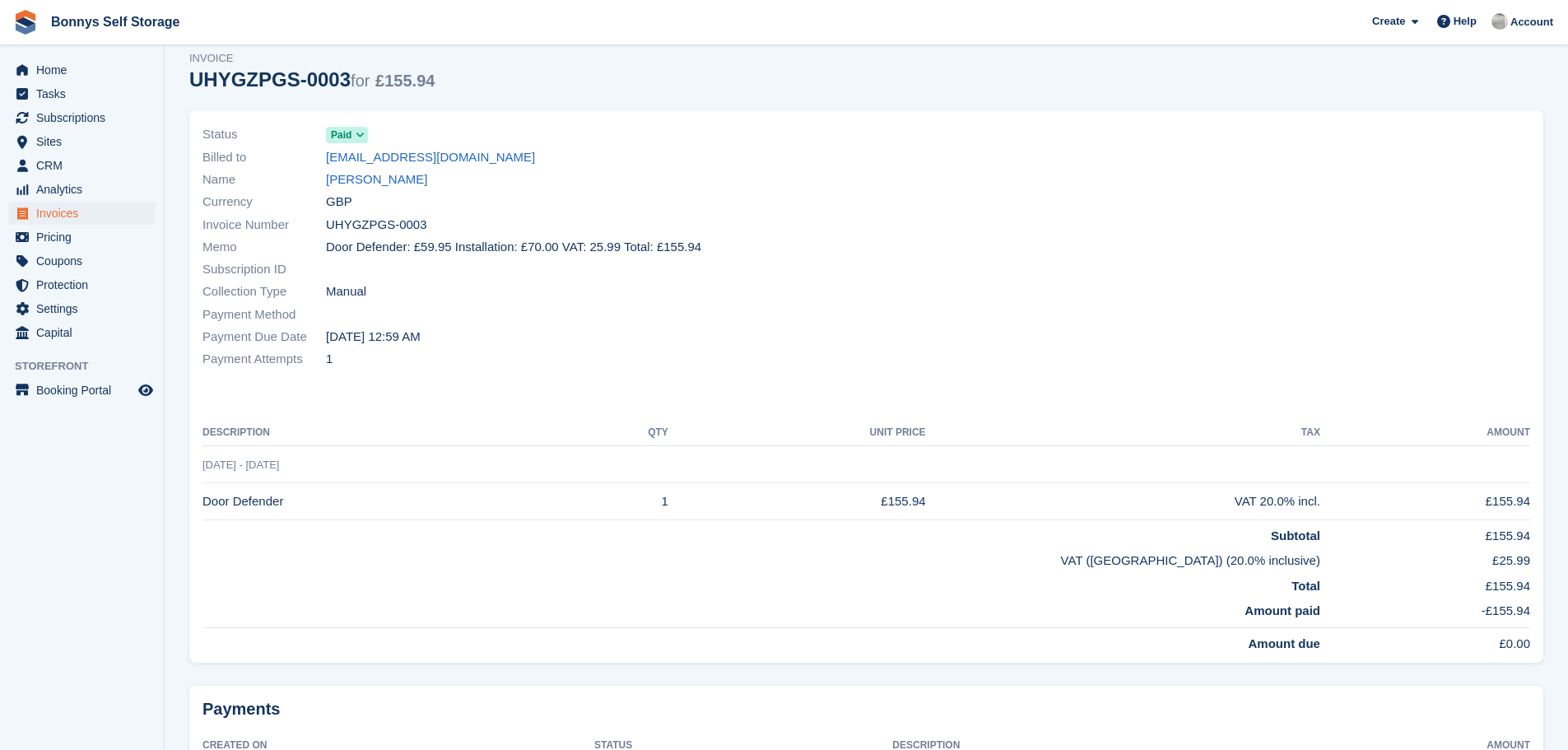
scroll to position [15, 0]
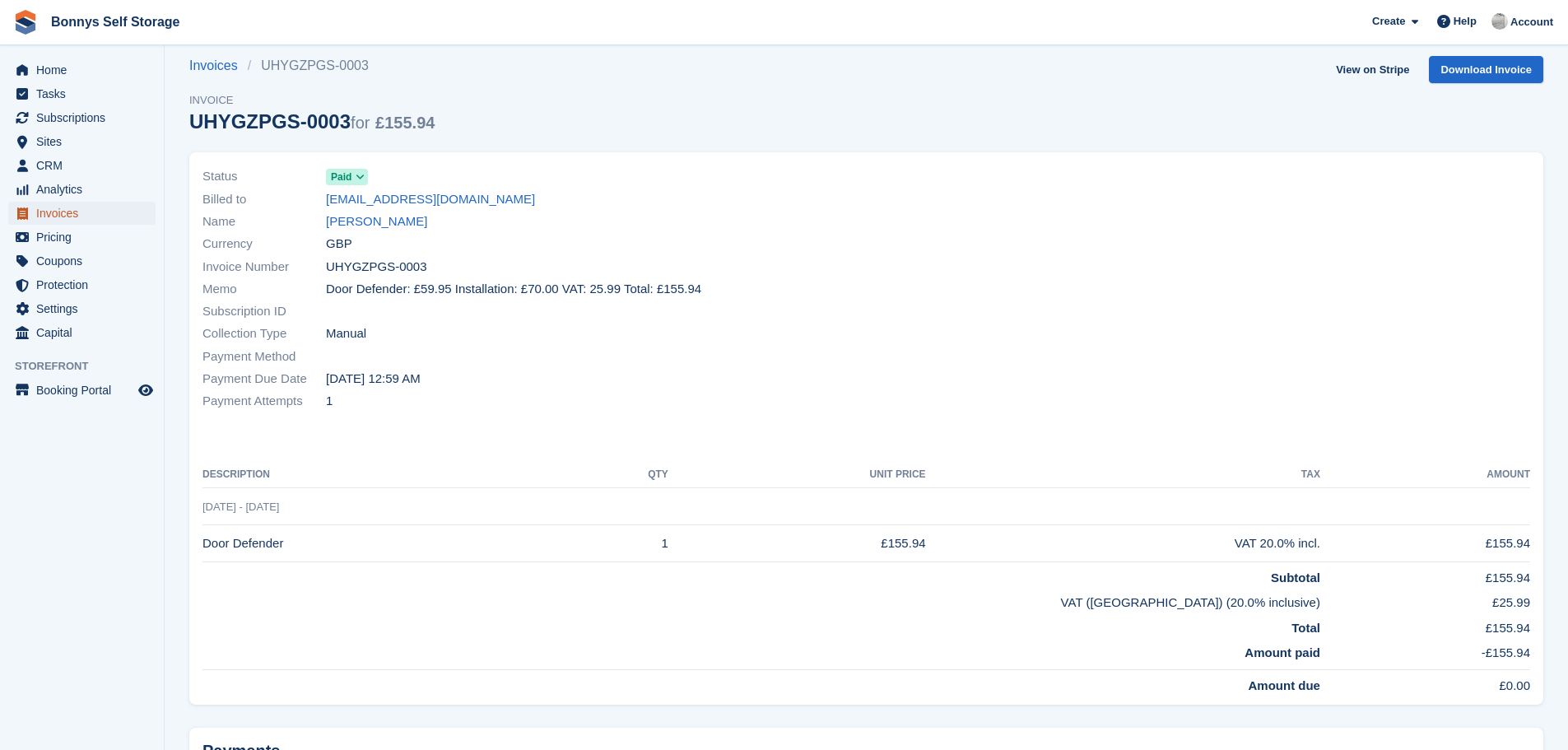
click at [62, 211] on span "Invoices" at bounding box center [86, 212] width 99 height 23
